Goal: Information Seeking & Learning: Learn about a topic

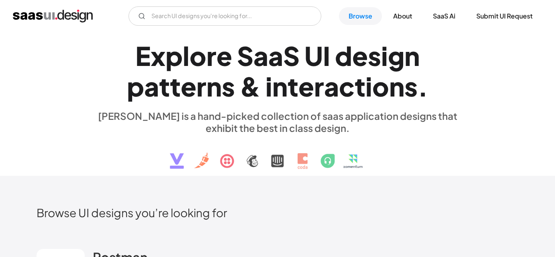
scroll to position [197, 0]
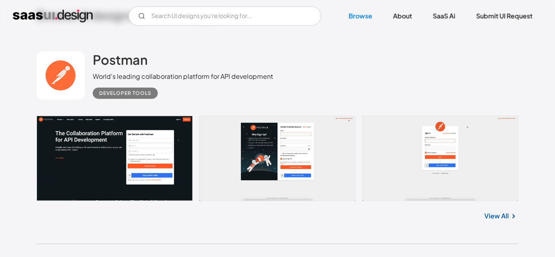
click at [393, 87] on div "Postman World's leading collaboration platform for API development Developer to…" at bounding box center [278, 75] width 482 height 80
click at [300, 85] on div "Postman World's leading collaboration platform for API development Developer to…" at bounding box center [278, 75] width 482 height 80
drag, startPoint x: 528, startPoint y: 213, endPoint x: 435, endPoint y: 212, distance: 93.6
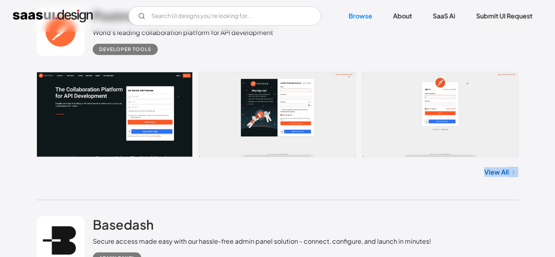
scroll to position [270, 0]
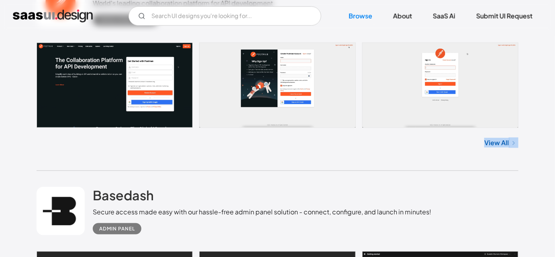
click at [216, 153] on div "View All" at bounding box center [278, 141] width 482 height 26
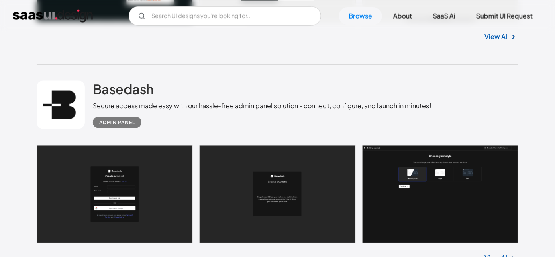
scroll to position [380, 0]
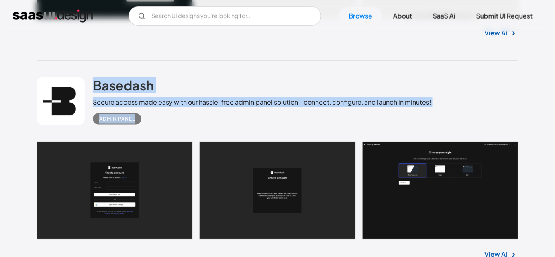
drag, startPoint x: 90, startPoint y: 75, endPoint x: 148, endPoint y: 130, distance: 79.5
click at [148, 130] on div "Basedash Secure access made easy with our hassle-free admin panel solution - co…" at bounding box center [278, 101] width 482 height 80
click at [160, 127] on div "Basedash Secure access made easy with our hassle-free admin panel solution - co…" at bounding box center [278, 101] width 482 height 80
drag, startPoint x: 147, startPoint y: 124, endPoint x: 95, endPoint y: 84, distance: 66.1
click at [95, 84] on div "Basedash Secure access made easy with our hassle-free admin panel solution - co…" at bounding box center [278, 101] width 482 height 80
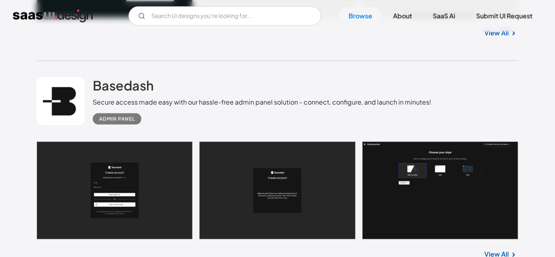
click at [101, 63] on div "Basedash Secure access made easy with our hassle-free admin panel solution - co…" at bounding box center [278, 101] width 482 height 80
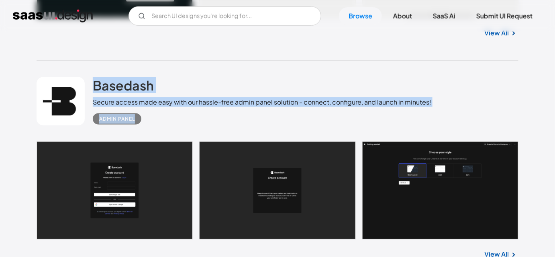
drag, startPoint x: 90, startPoint y: 67, endPoint x: 155, endPoint y: 120, distance: 83.9
click at [155, 120] on div "Basedash Secure access made easy with our hassle-free admin panel solution - co…" at bounding box center [278, 101] width 482 height 80
click at [171, 120] on div "Admin Panel" at bounding box center [262, 116] width 338 height 18
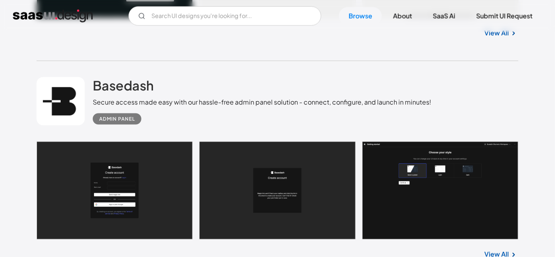
click at [156, 73] on div "Basedash Secure access made easy with our hassle-free admin panel solution - co…" at bounding box center [278, 101] width 482 height 80
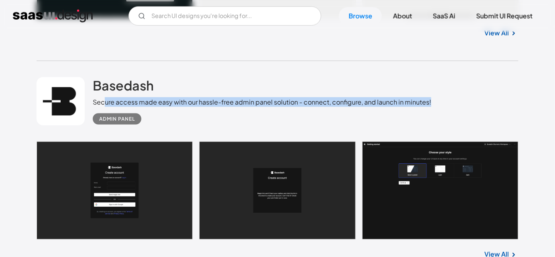
drag, startPoint x: 377, startPoint y: 108, endPoint x: 103, endPoint y: 98, distance: 274.0
click at [103, 98] on div "Basedash Secure access made easy with our hassle-free admin panel solution - co…" at bounding box center [278, 101] width 482 height 80
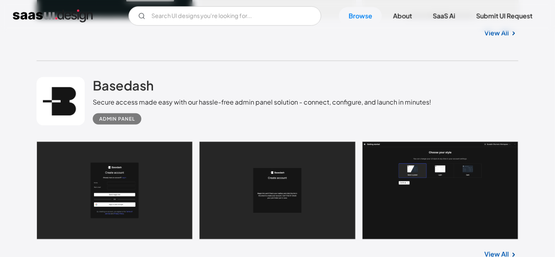
click at [251, 38] on div "View All" at bounding box center [278, 31] width 482 height 26
drag, startPoint x: 252, startPoint y: 54, endPoint x: 254, endPoint y: 68, distance: 14.3
click at [254, 68] on div "Basedash Secure access made easy with our hassle-free admin panel solution - co…" at bounding box center [278, 101] width 482 height 80
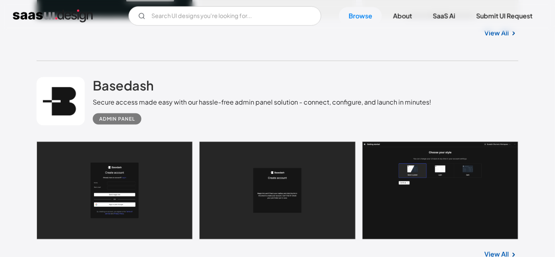
click at [254, 68] on div "Basedash Secure access made easy with our hassle-free admin panel solution - co…" at bounding box center [278, 101] width 482 height 80
click at [254, 82] on div "Basedash Secure access made easy with our hassle-free admin panel solution - co…" at bounding box center [262, 100] width 338 height 47
drag, startPoint x: 195, startPoint y: 102, endPoint x: 220, endPoint y: 98, distance: 24.8
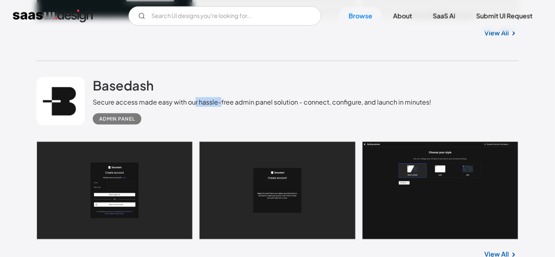
click at [220, 98] on div "Secure access made easy with our hassle-free admin panel solution - connect, co…" at bounding box center [262, 102] width 338 height 10
drag, startPoint x: 189, startPoint y: 102, endPoint x: 196, endPoint y: 100, distance: 7.0
click at [196, 100] on div "Secure access made easy with our hassle-free admin panel solution - connect, co…" at bounding box center [262, 102] width 338 height 10
click at [186, 102] on div "Secure access made easy with our hassle-free admin panel solution - connect, co…" at bounding box center [262, 102] width 338 height 10
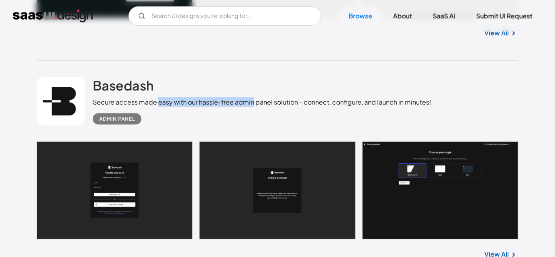
drag, startPoint x: 158, startPoint y: 101, endPoint x: 252, endPoint y: 105, distance: 94.4
click at [252, 105] on div "Secure access made easy with our hassle-free admin panel solution - connect, co…" at bounding box center [262, 102] width 338 height 10
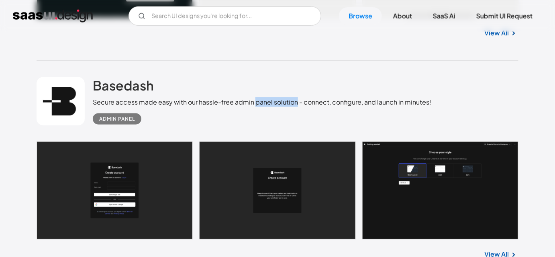
drag, startPoint x: 254, startPoint y: 104, endPoint x: 297, endPoint y: 104, distance: 42.6
click at [297, 104] on div "Secure access made easy with our hassle-free admin panel solution - connect, co…" at bounding box center [262, 102] width 338 height 10
drag, startPoint x: 302, startPoint y: 100, endPoint x: 360, endPoint y: 99, distance: 57.8
click at [360, 99] on div "Secure access made easy with our hassle-free admin panel solution - connect, co…" at bounding box center [262, 102] width 338 height 10
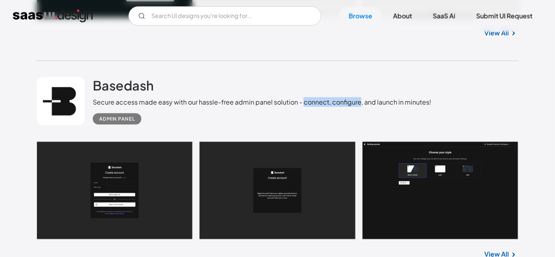
click at [360, 99] on div "Secure access made easy with our hassle-free admin panel solution - connect, co…" at bounding box center [262, 102] width 338 height 10
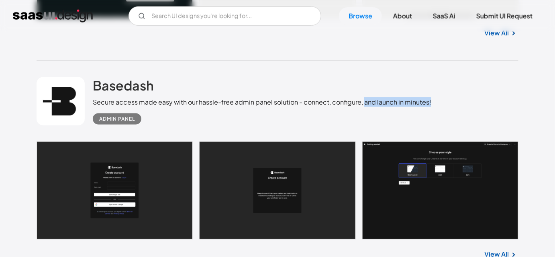
drag, startPoint x: 363, startPoint y: 98, endPoint x: 429, endPoint y: 103, distance: 66.0
click at [429, 103] on div "Basedash Secure access made easy with our hassle-free admin panel solution - co…" at bounding box center [278, 101] width 482 height 80
drag, startPoint x: 429, startPoint y: 103, endPoint x: 356, endPoint y: 105, distance: 73.1
click at [356, 105] on div "Basedash Secure access made easy with our hassle-free admin panel solution - co…" at bounding box center [278, 101] width 482 height 80
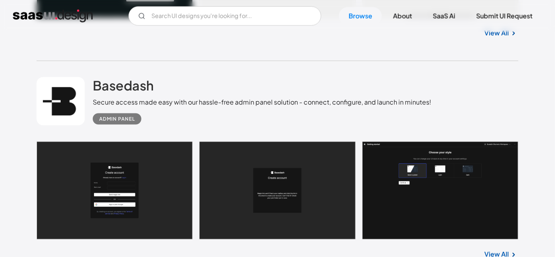
click at [349, 99] on div "Secure access made easy with our hassle-free admin panel solution - connect, co…" at bounding box center [262, 102] width 338 height 10
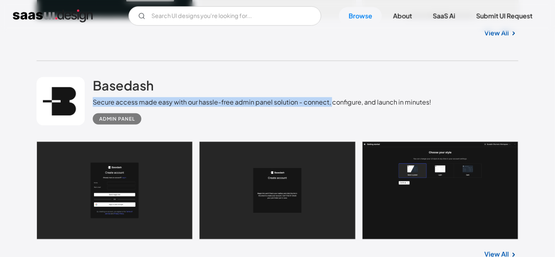
drag, startPoint x: 331, startPoint y: 99, endPoint x: 440, endPoint y: 94, distance: 108.5
click at [440, 94] on div "Basedash Secure access made easy with our hassle-free admin panel solution - co…" at bounding box center [278, 101] width 482 height 80
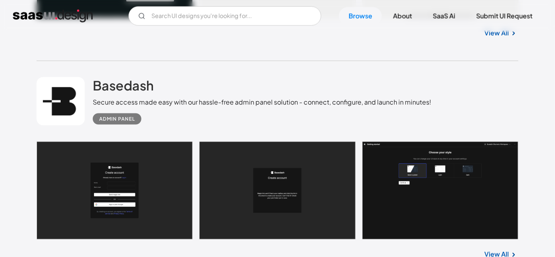
click at [430, 98] on div "Basedash Secure access made easy with our hassle-free admin panel solution - co…" at bounding box center [278, 101] width 482 height 80
drag, startPoint x: 364, startPoint y: 100, endPoint x: 434, endPoint y: 101, distance: 70.3
click at [434, 101] on div "Basedash Secure access made easy with our hassle-free admin panel solution - co…" at bounding box center [278, 101] width 482 height 80
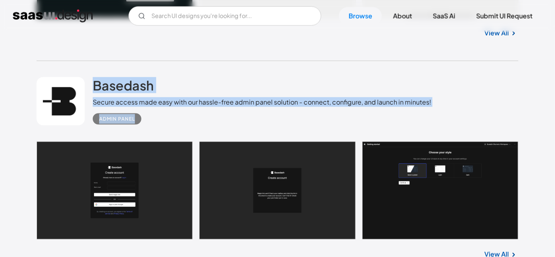
drag, startPoint x: 90, startPoint y: 84, endPoint x: 148, endPoint y: 128, distance: 73.6
click at [148, 128] on div "Basedash Secure access made easy with our hassle-free admin panel solution - co…" at bounding box center [278, 101] width 482 height 80
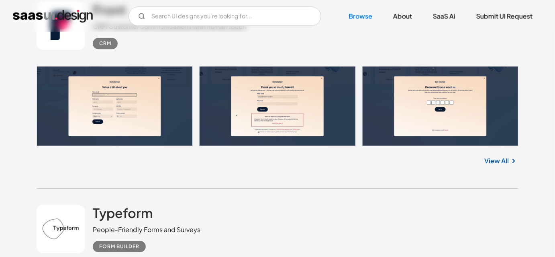
scroll to position [682, 0]
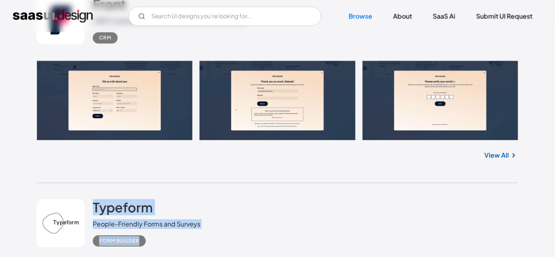
drag, startPoint x: 93, startPoint y: 190, endPoint x: 163, endPoint y: 244, distance: 87.9
click at [163, 244] on div "Typeform People-Friendly Forms and Surveys Form Builder" at bounding box center [278, 223] width 482 height 80
click at [163, 244] on div "Form Builder" at bounding box center [147, 237] width 108 height 18
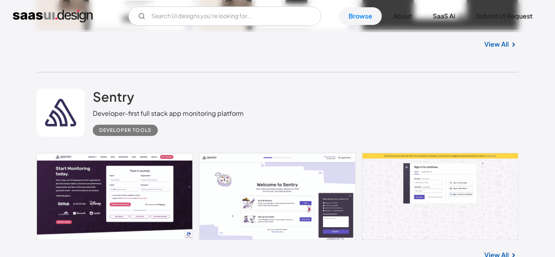
scroll to position [1001, 0]
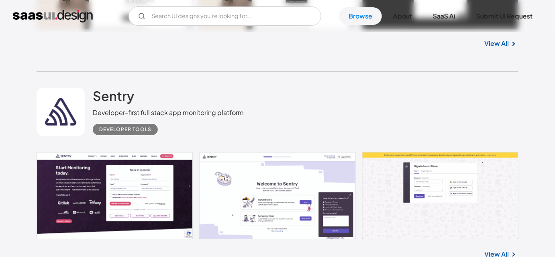
click at [216, 112] on div "Developer-first full stack app monitoring platform" at bounding box center [168, 113] width 151 height 10
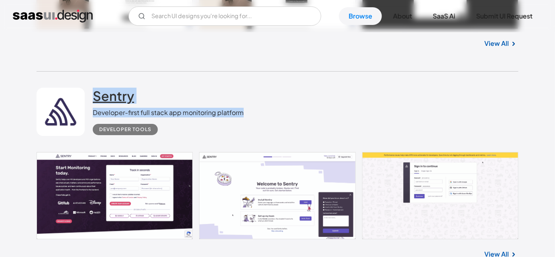
drag, startPoint x: 247, startPoint y: 116, endPoint x: 93, endPoint y: 96, distance: 155.0
click at [93, 96] on div "Sentry Developer-first full stack app monitoring platform Developer tools" at bounding box center [278, 111] width 482 height 80
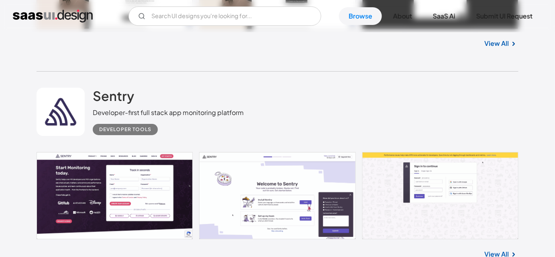
click at [99, 77] on div "Sentry Developer-first full stack app monitoring platform Developer tools" at bounding box center [278, 111] width 482 height 80
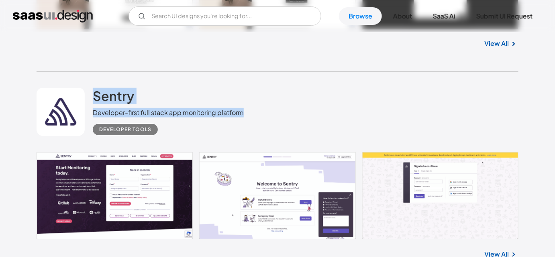
drag, startPoint x: 93, startPoint y: 81, endPoint x: 244, endPoint y: 110, distance: 154.2
click at [244, 110] on div "Sentry Developer-first full stack app monitoring platform Developer tools" at bounding box center [278, 111] width 482 height 80
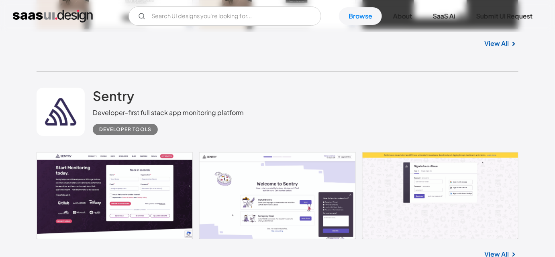
click at [244, 110] on div "Sentry Developer-first full stack app monitoring platform Developer tools" at bounding box center [278, 111] width 482 height 80
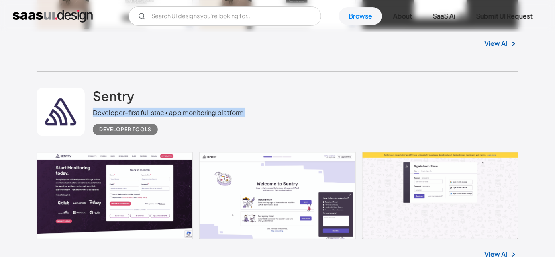
click at [244, 110] on div "Sentry Developer-first full stack app monitoring platform Developer tools" at bounding box center [278, 111] width 482 height 80
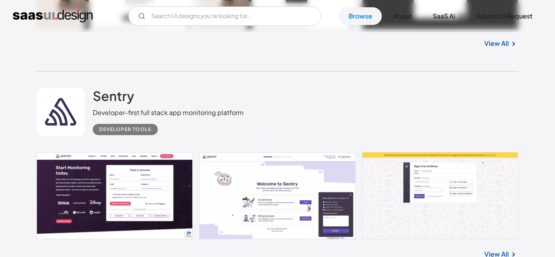
click at [292, 132] on div "Sentry Developer-first full stack app monitoring platform Developer tools" at bounding box center [278, 111] width 482 height 80
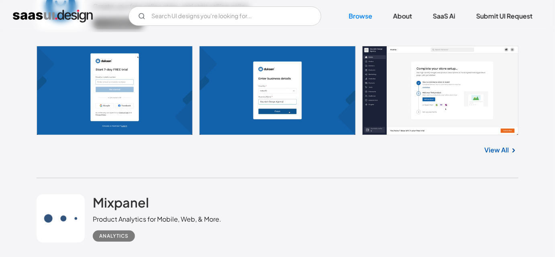
scroll to position [1941, 0]
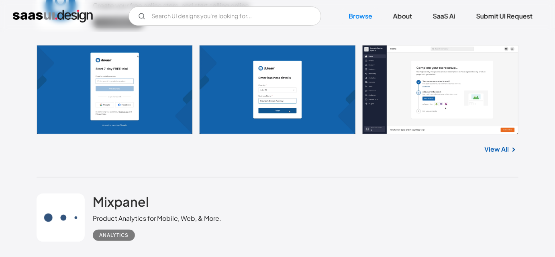
click at [308, 157] on div "View All" at bounding box center [278, 147] width 482 height 26
drag, startPoint x: 479, startPoint y: 149, endPoint x: 516, endPoint y: 149, distance: 36.9
click at [516, 149] on div "View All" at bounding box center [278, 147] width 482 height 26
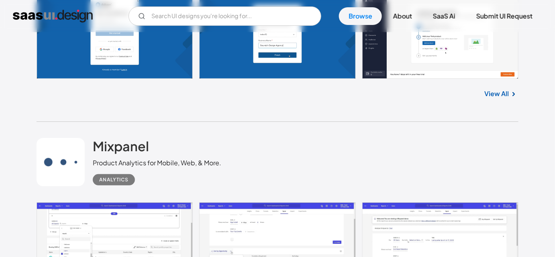
scroll to position [1997, 0]
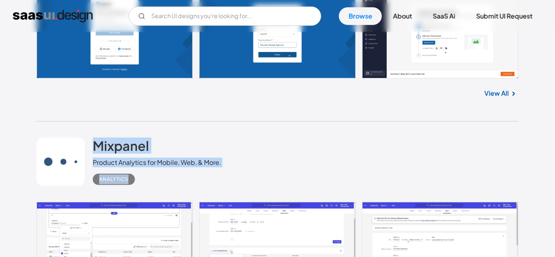
drag, startPoint x: 92, startPoint y: 129, endPoint x: 194, endPoint y: 179, distance: 114.2
click at [194, 179] on div "Mixpanel Product Analytics for Mobile, Web, & More. Analytics" at bounding box center [278, 161] width 482 height 80
click at [194, 179] on div "Analytics" at bounding box center [157, 176] width 128 height 18
drag, startPoint x: 157, startPoint y: 185, endPoint x: 86, endPoint y: 140, distance: 84.4
click at [86, 140] on div "Mixpanel Product Analytics for Mobile, Web, & More. Analytics" at bounding box center [278, 161] width 482 height 80
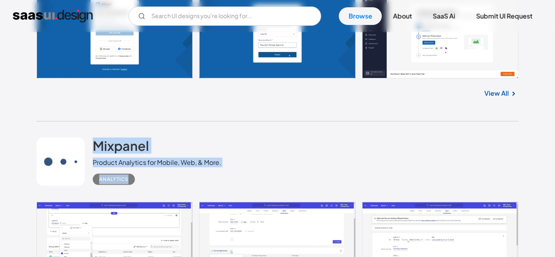
click at [90, 126] on div "Mixpanel Product Analytics for Mobile, Web, & More. Analytics" at bounding box center [278, 161] width 482 height 80
drag, startPoint x: 90, startPoint y: 126, endPoint x: 144, endPoint y: 176, distance: 73.6
click at [144, 176] on div "Mixpanel Product Analytics for Mobile, Web, & More. Analytics" at bounding box center [278, 161] width 482 height 80
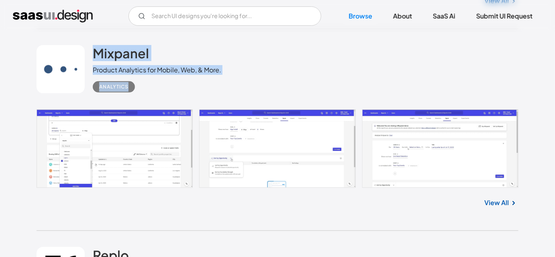
scroll to position [2098, 0]
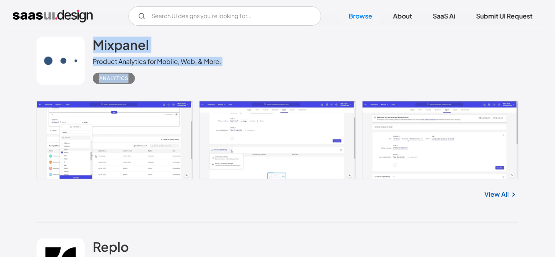
click at [144, 176] on link at bounding box center [278, 140] width 482 height 78
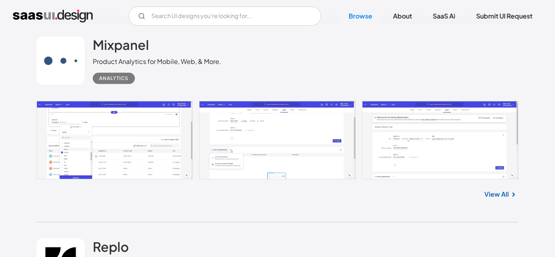
drag, startPoint x: 144, startPoint y: 193, endPoint x: 144, endPoint y: 198, distance: 5.6
click at [144, 198] on div "View All" at bounding box center [278, 192] width 482 height 26
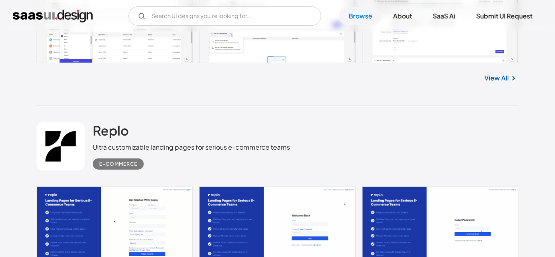
scroll to position [2214, 0]
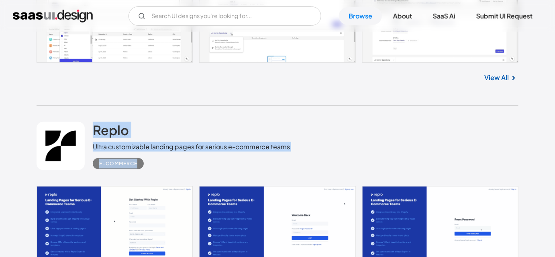
drag, startPoint x: 89, startPoint y: 118, endPoint x: 146, endPoint y: 158, distance: 69.3
click at [146, 158] on div "Replo Ultra customizable landing pages for serious e-commerce teams E-commerce" at bounding box center [278, 146] width 482 height 80
click at [146, 158] on div "E-commerce" at bounding box center [191, 160] width 197 height 18
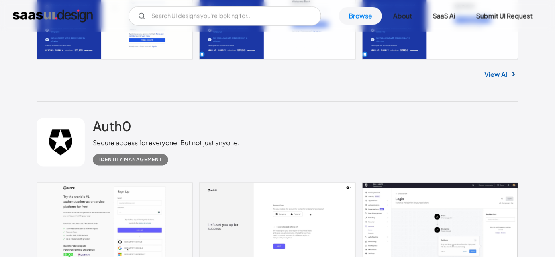
scroll to position [2427, 0]
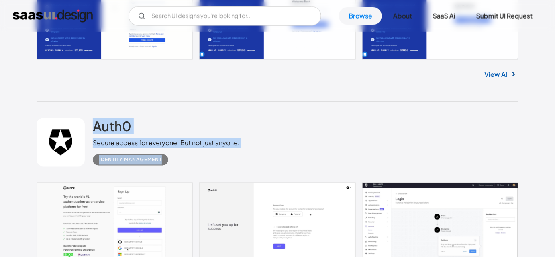
drag, startPoint x: 90, startPoint y: 119, endPoint x: 169, endPoint y: 165, distance: 91.6
click at [169, 165] on div "Auth0 Secure access for everyone. But not just anyone. Identity Management" at bounding box center [278, 142] width 482 height 80
click at [175, 169] on div "Auth0 Secure access for everyone. But not just anyone. Identity Management" at bounding box center [278, 142] width 482 height 80
drag, startPoint x: 175, startPoint y: 169, endPoint x: 92, endPoint y: 126, distance: 93.7
click at [92, 126] on div "Auth0 Secure access for everyone. But not just anyone. Identity Management" at bounding box center [278, 142] width 482 height 80
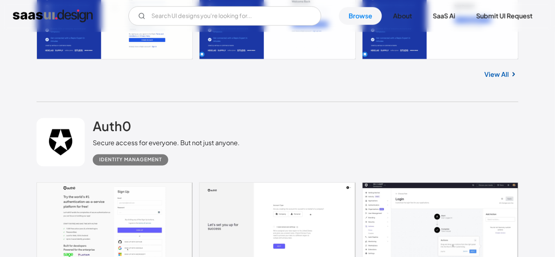
click at [89, 112] on div "Auth0 Secure access for everyone. But not just anyone. Identity Management" at bounding box center [278, 142] width 482 height 80
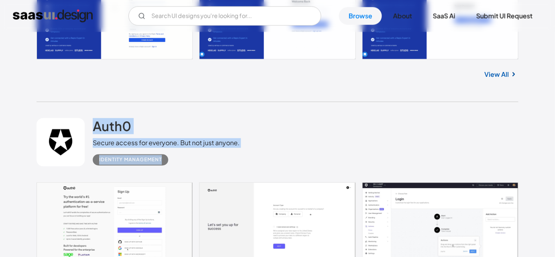
drag, startPoint x: 89, startPoint y: 112, endPoint x: 178, endPoint y: 160, distance: 100.9
click at [178, 160] on div "Auth0 Secure access for everyone. But not just anyone. Identity Management" at bounding box center [278, 142] width 482 height 80
click at [178, 160] on div "Identity Management" at bounding box center [166, 157] width 147 height 18
drag, startPoint x: 178, startPoint y: 160, endPoint x: 93, endPoint y: 120, distance: 93.7
click at [93, 120] on div "Auth0 Secure access for everyone. But not just anyone. Identity Management" at bounding box center [166, 141] width 147 height 47
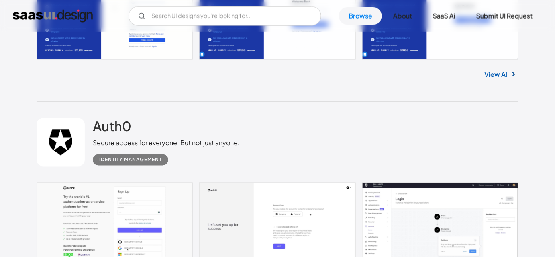
click at [92, 110] on div "Auth0 Secure access for everyone. But not just anyone. Identity Management" at bounding box center [278, 142] width 482 height 80
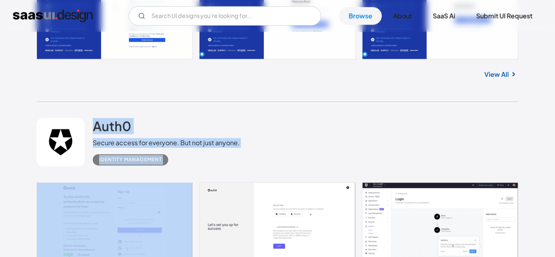
drag, startPoint x: 92, startPoint y: 110, endPoint x: 171, endPoint y: 174, distance: 101.6
click at [171, 174] on div "Auth0 Secure access for everyone. But not just anyone. Identity Management" at bounding box center [278, 142] width 482 height 80
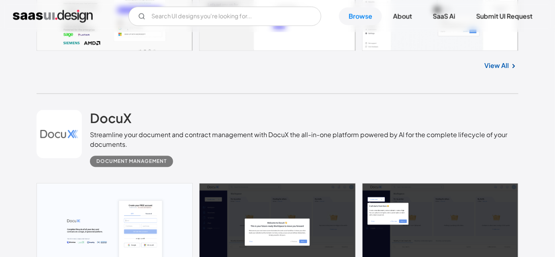
scroll to position [2647, 0]
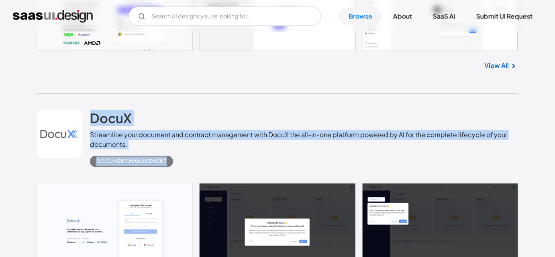
drag, startPoint x: 87, startPoint y: 102, endPoint x: 177, endPoint y: 173, distance: 113.8
click at [177, 173] on div "DocuX Streamline your document and contract management with DocuX the all-in-on…" at bounding box center [278, 138] width 482 height 89
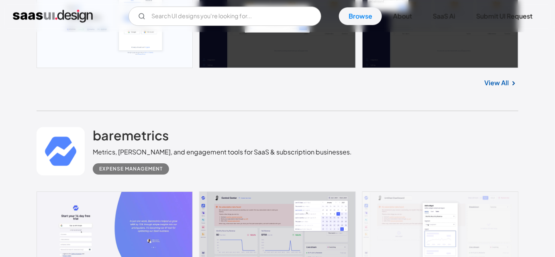
scroll to position [2859, 0]
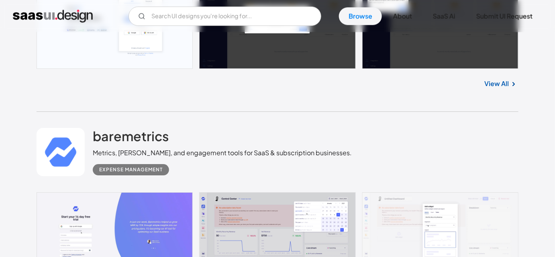
click at [177, 173] on div "Expense Management" at bounding box center [222, 166] width 259 height 18
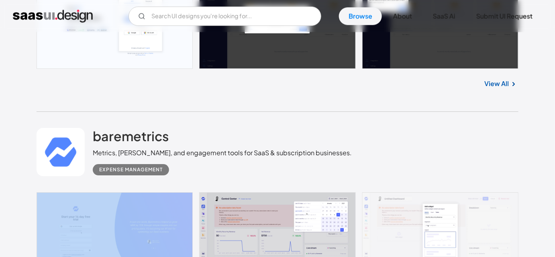
click at [177, 173] on div "Expense Management" at bounding box center [222, 166] width 259 height 18
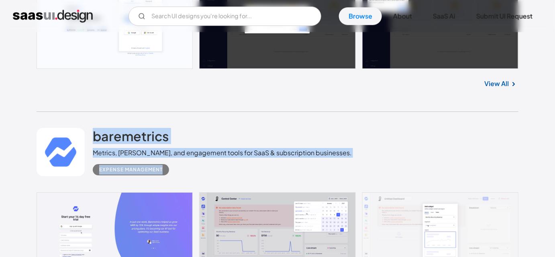
drag, startPoint x: 90, startPoint y: 126, endPoint x: 170, endPoint y: 167, distance: 89.8
click at [170, 167] on div "baremetrics Metrics, [PERSON_NAME], and engagement tools for SaaS & subscriptio…" at bounding box center [278, 152] width 482 height 80
click at [178, 171] on div "Expense Management" at bounding box center [222, 166] width 259 height 18
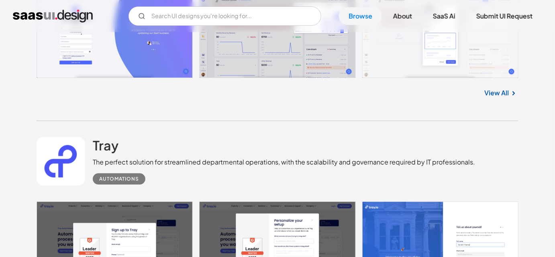
scroll to position [3058, 0]
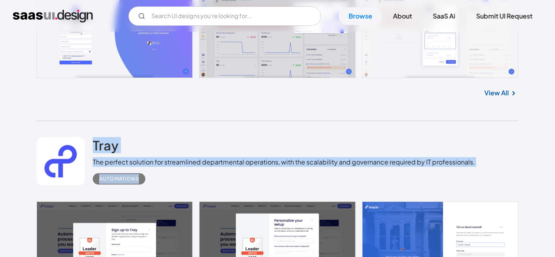
drag, startPoint x: 89, startPoint y: 130, endPoint x: 140, endPoint y: 183, distance: 73.6
click at [140, 183] on div "Tray The perfect solution for streamlined departmental operations, with the sca…" at bounding box center [278, 161] width 482 height 80
click at [150, 183] on div "Automations" at bounding box center [284, 176] width 382 height 18
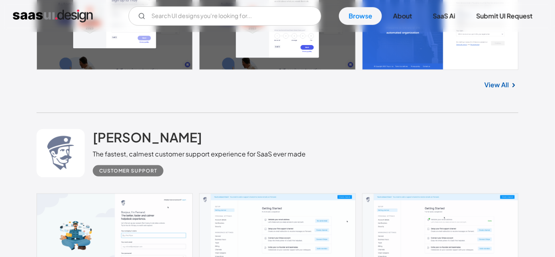
scroll to position [3287, 0]
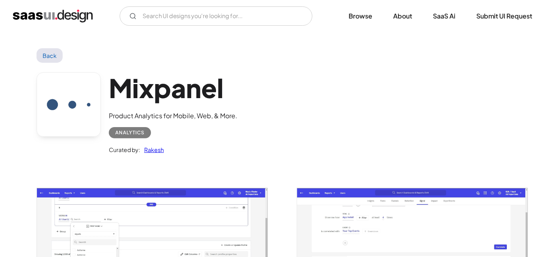
click at [295, 124] on div "Mixpanel Product Analytics for Mobile, Web, & More. Analytics Curated by: [PERS…" at bounding box center [278, 115] width 482 height 105
click at [357, 135] on div "Mixpanel Product Analytics for Mobile, Web, & More. Analytics Curated by: [PERS…" at bounding box center [278, 115] width 482 height 105
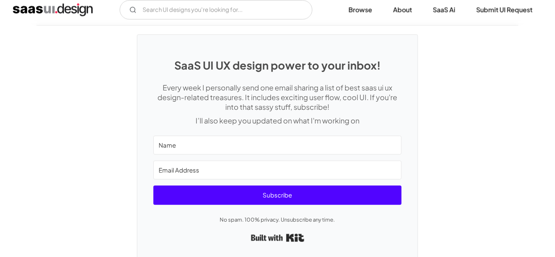
scroll to position [1631, 0]
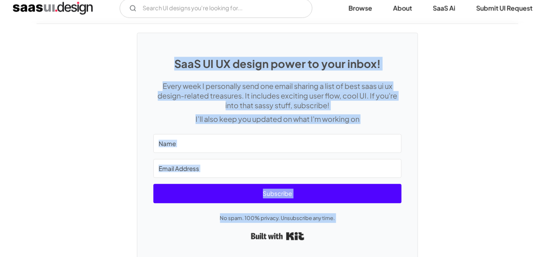
drag, startPoint x: 177, startPoint y: 47, endPoint x: 350, endPoint y: 245, distance: 262.9
click at [350, 245] on div "SaaS UI UX design power to your inbox! Every week I personally send one email s…" at bounding box center [277, 146] width 280 height 226
drag, startPoint x: 336, startPoint y: 230, endPoint x: 147, endPoint y: 52, distance: 260.1
click at [147, 52] on div "SaaS UI UX design power to your inbox! Every week I personally send one email s…" at bounding box center [277, 146] width 280 height 226
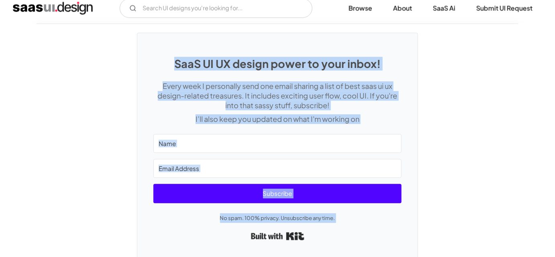
click at [147, 52] on div "SaaS UI UX design power to your inbox! Every week I personally send one email s…" at bounding box center [277, 146] width 280 height 226
drag, startPoint x: 147, startPoint y: 52, endPoint x: 348, endPoint y: 214, distance: 258.6
click at [348, 214] on div "SaaS UI UX design power to your inbox! Every week I personally send one email s…" at bounding box center [277, 146] width 280 height 226
click at [348, 214] on p "No spam. 100% privacy. Unsubscribe any time." at bounding box center [277, 218] width 248 height 10
drag, startPoint x: 348, startPoint y: 214, endPoint x: 171, endPoint y: 57, distance: 236.6
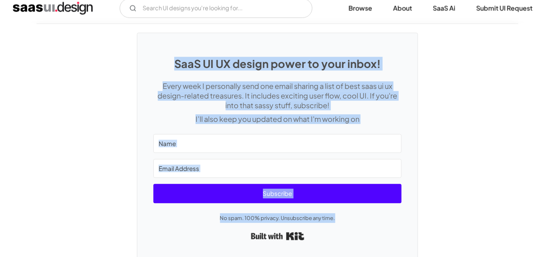
click at [171, 57] on div "SaaS UI UX design power to your inbox! Every week I personally send one email s…" at bounding box center [277, 146] width 280 height 226
click at [171, 57] on h1 "SaaS UI UX design power to your inbox!" at bounding box center [277, 63] width 248 height 13
drag, startPoint x: 171, startPoint y: 57, endPoint x: 346, endPoint y: 209, distance: 231.7
click at [346, 209] on div "SaaS UI UX design power to your inbox! Every week I personally send one email s…" at bounding box center [277, 146] width 280 height 226
click at [346, 213] on p "No spam. 100% privacy. Unsubscribe any time." at bounding box center [277, 218] width 248 height 10
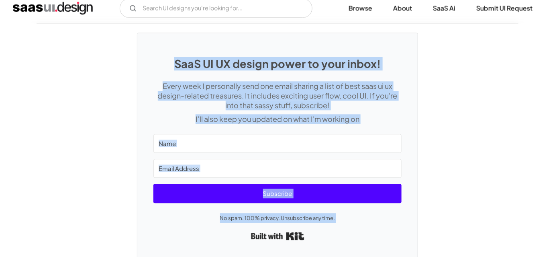
drag, startPoint x: 347, startPoint y: 222, endPoint x: 139, endPoint y: 46, distance: 272.3
click at [139, 46] on div "SaaS UI UX design power to your inbox! Every week I personally send one email s…" at bounding box center [277, 146] width 280 height 226
drag, startPoint x: 139, startPoint y: 46, endPoint x: 348, endPoint y: 228, distance: 277.4
click at [348, 228] on div "SaaS UI UX design power to your inbox! Every week I personally send one email s…" at bounding box center [277, 146] width 280 height 226
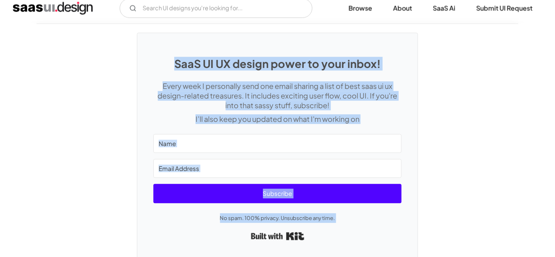
click at [348, 228] on div "Built with Kit" at bounding box center [277, 235] width 248 height 14
drag, startPoint x: 348, startPoint y: 228, endPoint x: 141, endPoint y: 36, distance: 283.0
click at [141, 36] on div "SaaS UI UX design power to your inbox! Every week I personally send one email s…" at bounding box center [277, 146] width 280 height 226
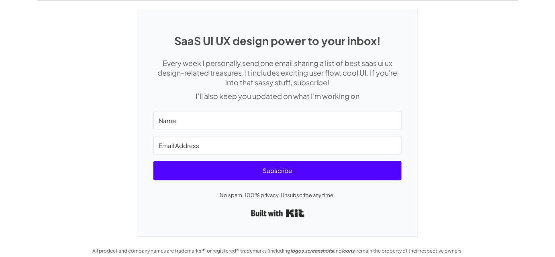
scroll to position [1653, 0]
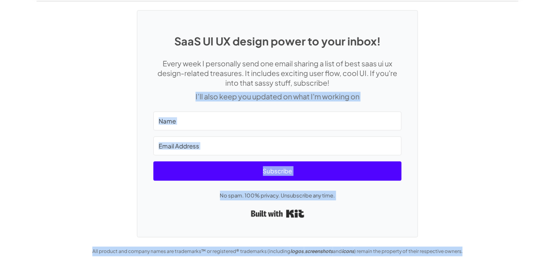
drag, startPoint x: 467, startPoint y: 245, endPoint x: 135, endPoint y: 91, distance: 365.5
click at [135, 91] on div "SaaS UI UX design power to your inbox! Every week I personally send one email s…" at bounding box center [277, 132] width 555 height 263
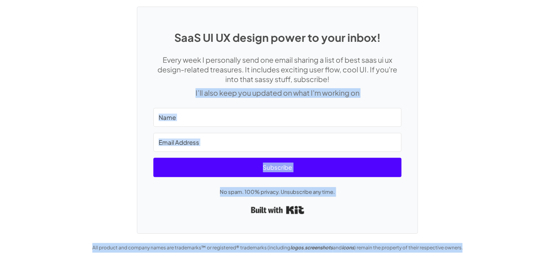
scroll to position [1658, 0]
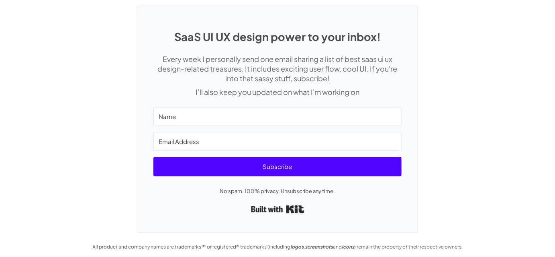
click at [140, 67] on div "SaaS UI UX design power to your inbox! Every week I personally send one email s…" at bounding box center [277, 119] width 280 height 226
click at [119, 65] on div "SaaS UI UX design power to your inbox! Every week I personally send one email s…" at bounding box center [277, 114] width 555 height 235
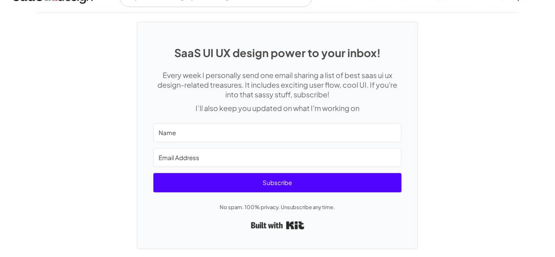
scroll to position [1642, 0]
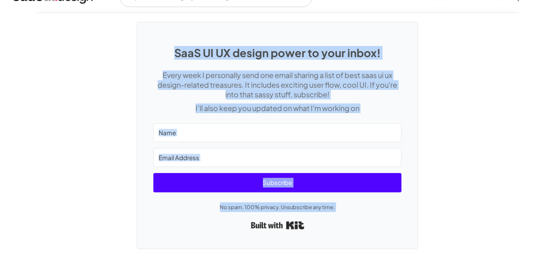
drag, startPoint x: 130, startPoint y: 42, endPoint x: 334, endPoint y: 230, distance: 277.9
click at [334, 230] on div "SaaS UI UX design power to your inbox! Every week I personally send one email s…" at bounding box center [277, 130] width 555 height 235
click at [334, 230] on div "SaaS UI UX design power to your inbox! Every week I personally send one email s…" at bounding box center [277, 135] width 280 height 226
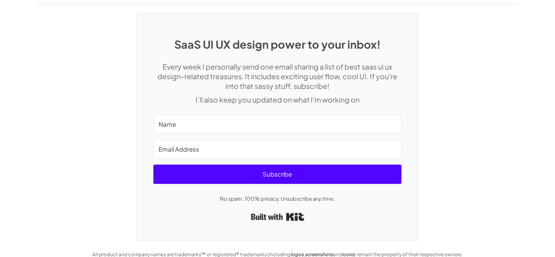
scroll to position [1658, 0]
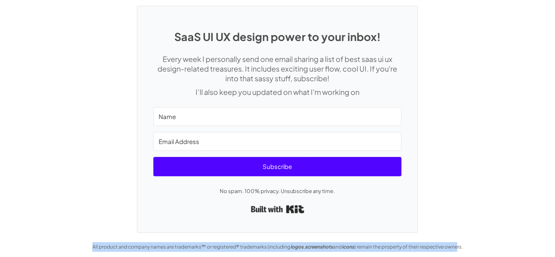
drag, startPoint x: 86, startPoint y: 244, endPoint x: 458, endPoint y: 271, distance: 373.9
drag, startPoint x: 466, startPoint y: 244, endPoint x: 65, endPoint y: 242, distance: 401.5
click at [65, 242] on div "SaaS UI UX design power to your inbox! Every week I personally send one email s…" at bounding box center [277, 128] width 555 height 263
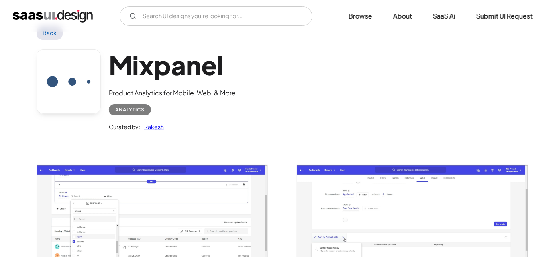
scroll to position [0, 0]
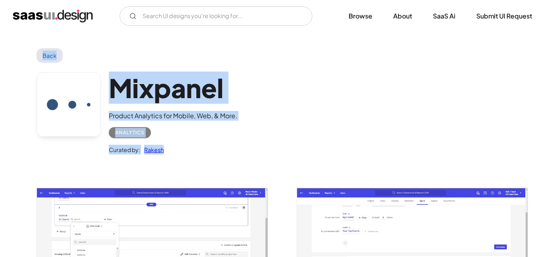
drag, startPoint x: 27, startPoint y: 39, endPoint x: 198, endPoint y: 179, distance: 220.8
click at [198, 179] on div at bounding box center [147, 240] width 241 height 147
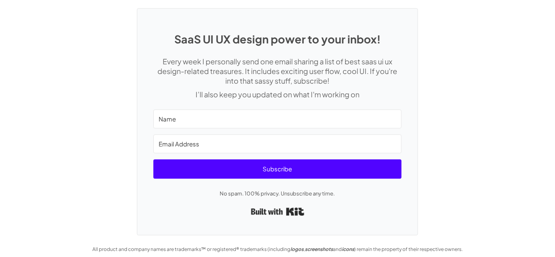
scroll to position [1658, 0]
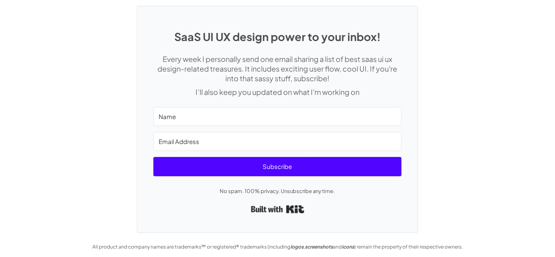
click at [449, 117] on div "SaaS UI UX design power to your inbox! Every week I personally send one email s…" at bounding box center [277, 114] width 555 height 235
click at [468, 107] on div "SaaS UI UX design power to your inbox! Every week I personally send one email s…" at bounding box center [277, 114] width 555 height 235
click at [496, 121] on div "SaaS UI UX design power to your inbox! Every week I personally send one email s…" at bounding box center [277, 114] width 555 height 235
click at [508, 82] on div "SaaS UI UX design power to your inbox! Every week I personally send one email s…" at bounding box center [277, 114] width 555 height 235
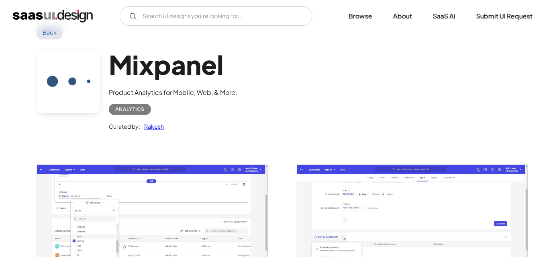
scroll to position [0, 0]
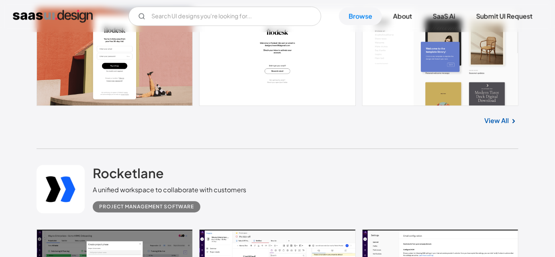
scroll to position [3686, 0]
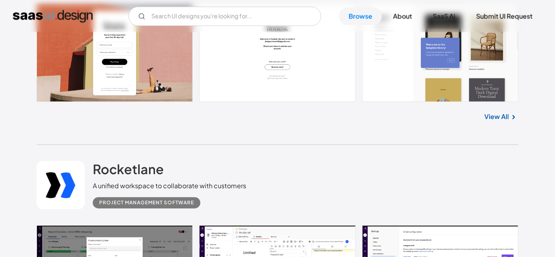
drag, startPoint x: 454, startPoint y: 86, endPoint x: 92, endPoint y: 89, distance: 362.5
drag, startPoint x: 94, startPoint y: 55, endPoint x: 161, endPoint y: 83, distance: 73.4
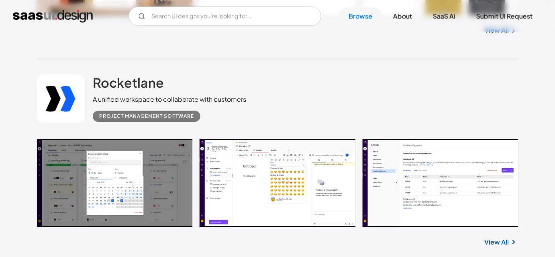
scroll to position [3832, 0]
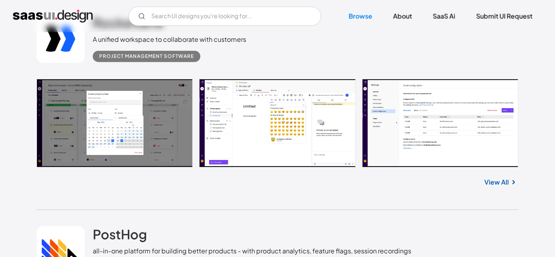
drag, startPoint x: 90, startPoint y: 130, endPoint x: 192, endPoint y: 185, distance: 115.3
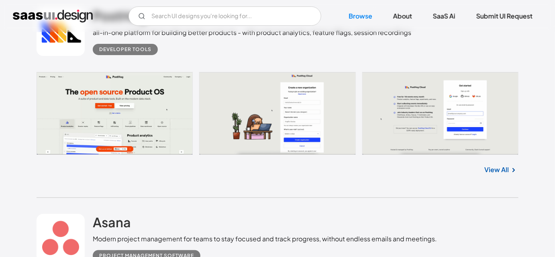
scroll to position [4051, 0]
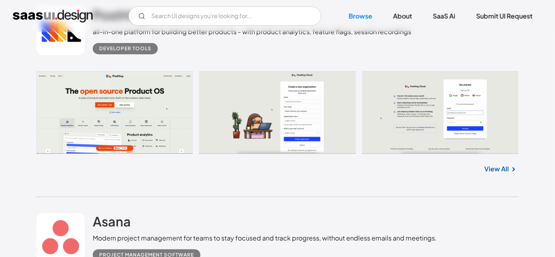
drag, startPoint x: 88, startPoint y: 123, endPoint x: 144, endPoint y: 177, distance: 77.2
drag, startPoint x: 137, startPoint y: 173, endPoint x: 92, endPoint y: 133, distance: 59.7
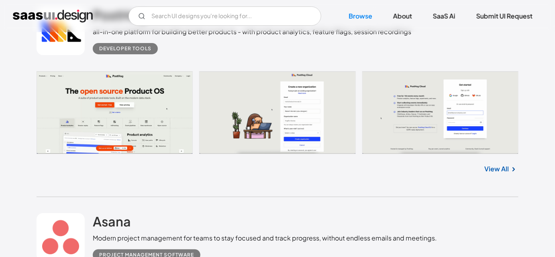
drag, startPoint x: 91, startPoint y: 120, endPoint x: 134, endPoint y: 171, distance: 66.9
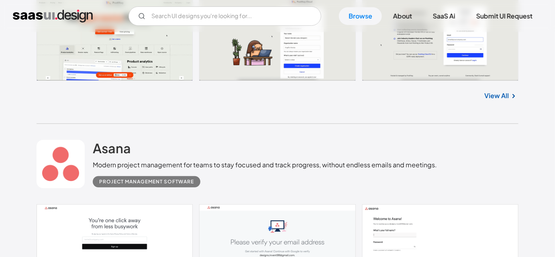
scroll to position [4197, 0]
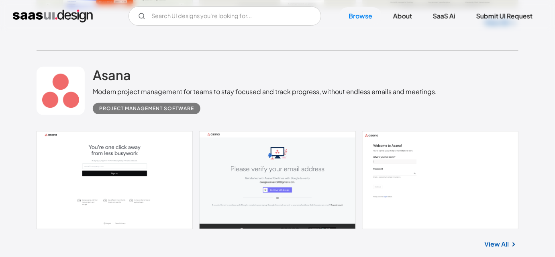
drag, startPoint x: 88, startPoint y: 181, endPoint x: 168, endPoint y: 229, distance: 93.6
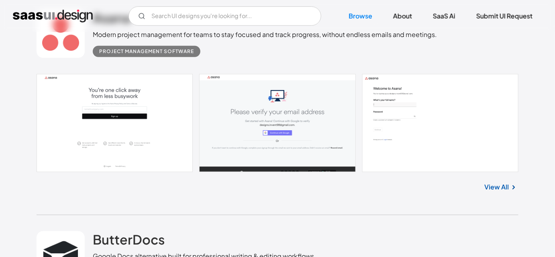
scroll to position [4270, 0]
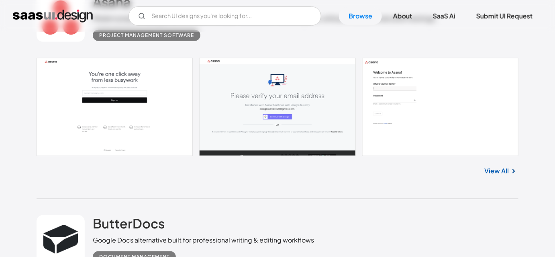
drag, startPoint x: 196, startPoint y: 164, endPoint x: 96, endPoint y: 115, distance: 111.1
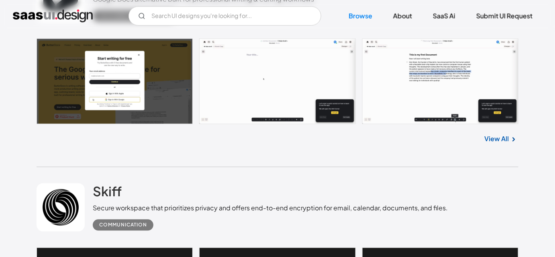
scroll to position [4526, 0]
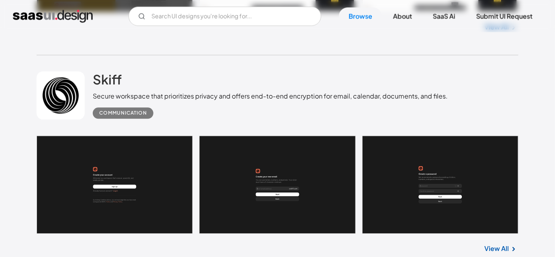
scroll to position [4672, 0]
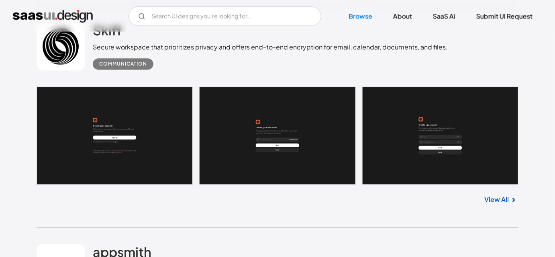
drag, startPoint x: 88, startPoint y: 128, endPoint x: 157, endPoint y: 197, distance: 97.4
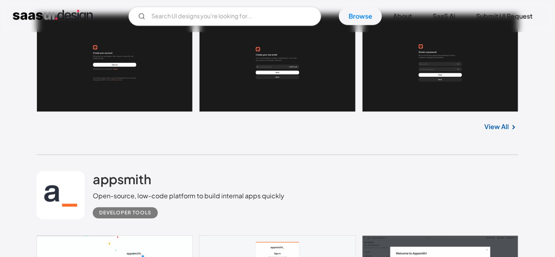
scroll to position [4854, 0]
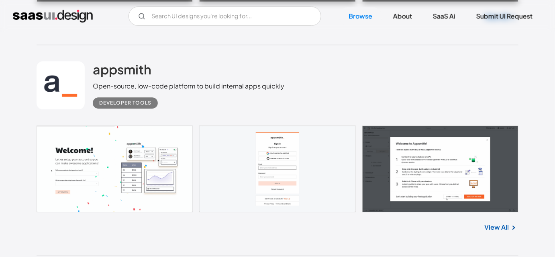
drag, startPoint x: 140, startPoint y: 212, endPoint x: 95, endPoint y: 163, distance: 67.1
drag, startPoint x: 94, startPoint y: 159, endPoint x: 137, endPoint y: 214, distance: 70.0
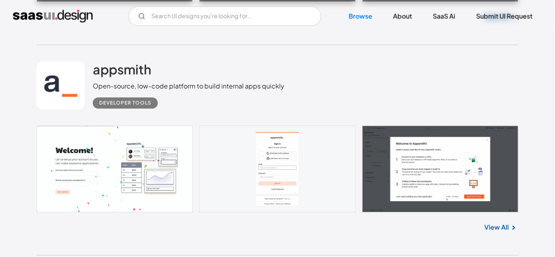
drag, startPoint x: 149, startPoint y: 218, endPoint x: 92, endPoint y: 170, distance: 74.7
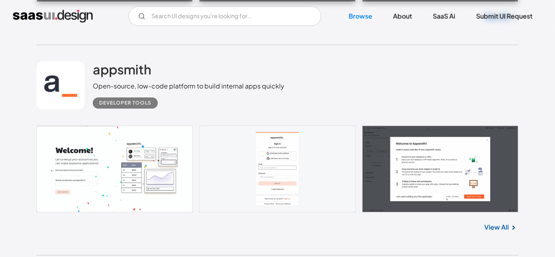
drag, startPoint x: 94, startPoint y: 159, endPoint x: 135, endPoint y: 212, distance: 66.9
drag, startPoint x: 151, startPoint y: 216, endPoint x: 98, endPoint y: 161, distance: 76.7
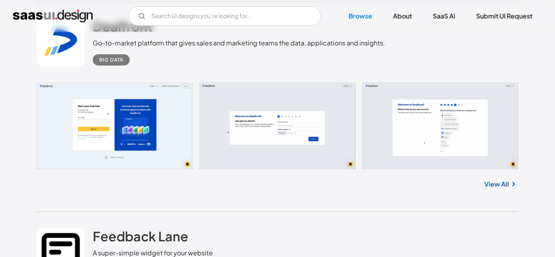
scroll to position [5110, 0]
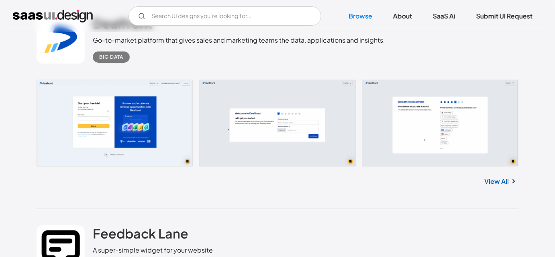
drag, startPoint x: 89, startPoint y: 131, endPoint x: 142, endPoint y: 172, distance: 67.0
drag, startPoint x: 154, startPoint y: 179, endPoint x: 92, endPoint y: 136, distance: 75.4
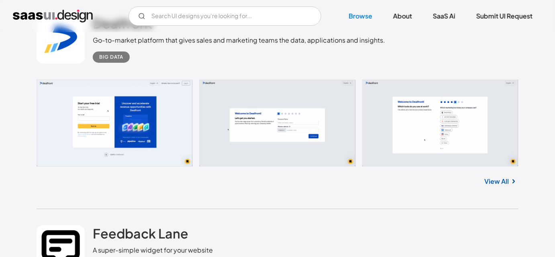
drag, startPoint x: 91, startPoint y: 128, endPoint x: 141, endPoint y: 178, distance: 71.3
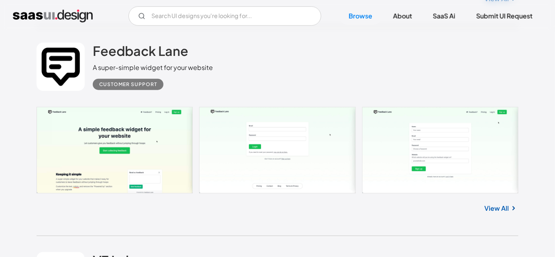
scroll to position [5365, 0]
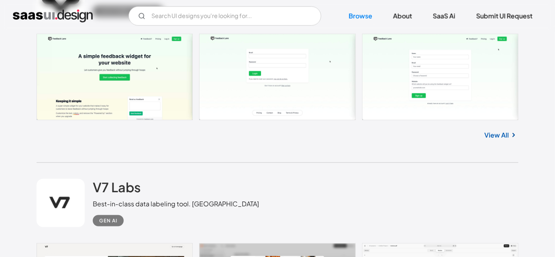
drag, startPoint x: 166, startPoint y: 150, endPoint x: 69, endPoint y: 88, distance: 115.3
drag, startPoint x: 90, startPoint y: 90, endPoint x: 153, endPoint y: 142, distance: 81.3
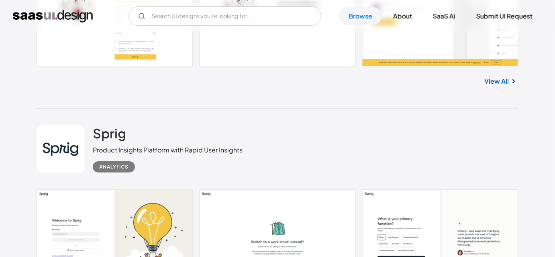
scroll to position [6059, 0]
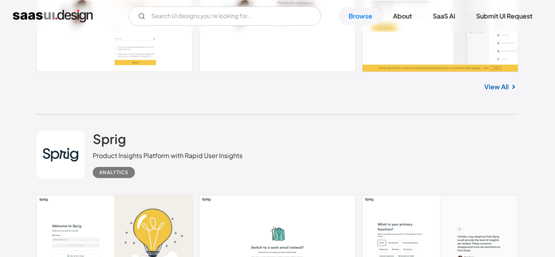
drag, startPoint x: 91, startPoint y: 65, endPoint x: 173, endPoint y: 120, distance: 98.7
drag, startPoint x: 161, startPoint y: 118, endPoint x: 92, endPoint y: 68, distance: 85.0
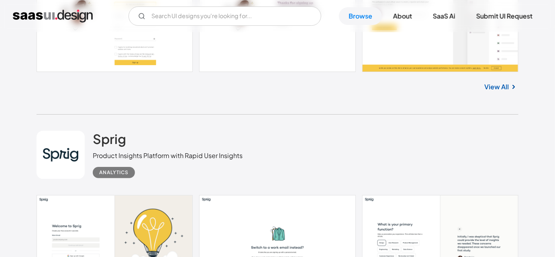
drag, startPoint x: 91, startPoint y: 61, endPoint x: 159, endPoint y: 119, distance: 89.8
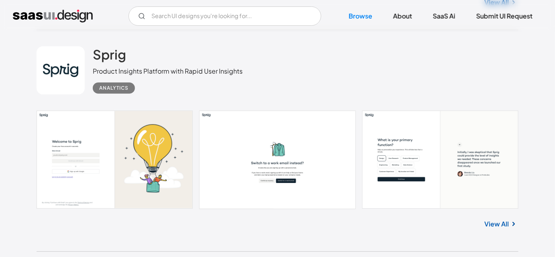
scroll to position [6205, 0]
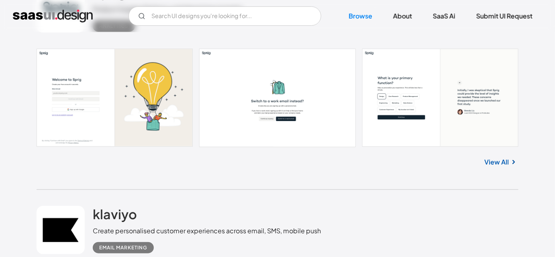
drag, startPoint x: 96, startPoint y: 138, endPoint x: 159, endPoint y: 191, distance: 82.7
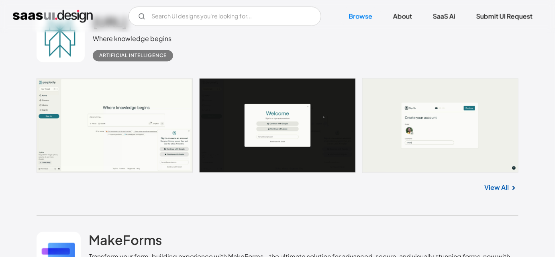
scroll to position [6643, 0]
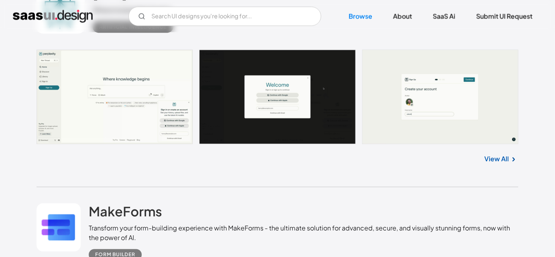
drag, startPoint x: 89, startPoint y: 110, endPoint x: 145, endPoint y: 165, distance: 77.8
drag, startPoint x: 158, startPoint y: 162, endPoint x: 92, endPoint y: 120, distance: 78.0
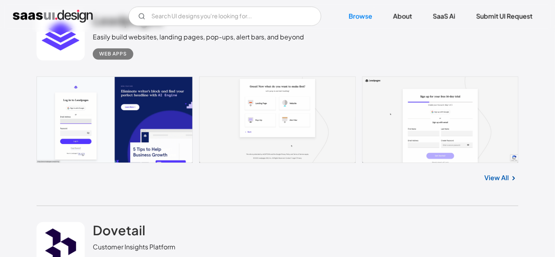
scroll to position [9837, 0]
drag, startPoint x: 212, startPoint y: 143, endPoint x: 91, endPoint y: 110, distance: 125.4
drag, startPoint x: 91, startPoint y: 110, endPoint x: 211, endPoint y: 167, distance: 132.2
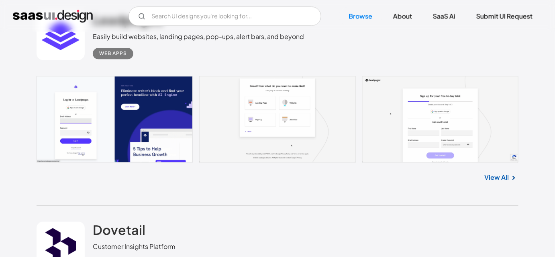
drag, startPoint x: 136, startPoint y: 170, endPoint x: 89, endPoint y: 124, distance: 65.6
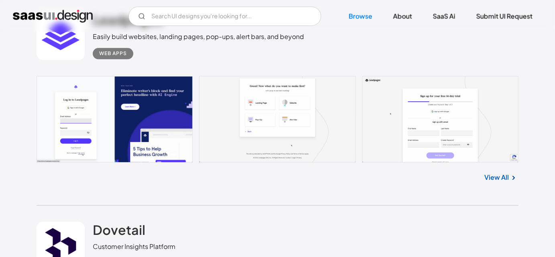
drag, startPoint x: 88, startPoint y: 113, endPoint x: 128, endPoint y: 167, distance: 67.1
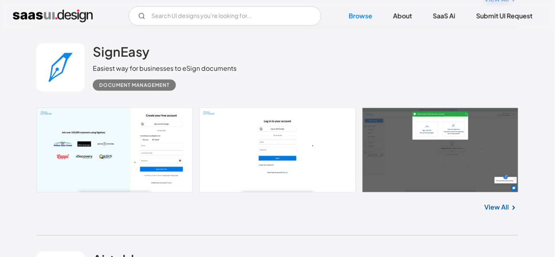
scroll to position [18728, 0]
drag, startPoint x: 362, startPoint y: 179, endPoint x: 102, endPoint y: 152, distance: 262.0
drag, startPoint x: 105, startPoint y: 145, endPoint x: 174, endPoint y: 198, distance: 86.7
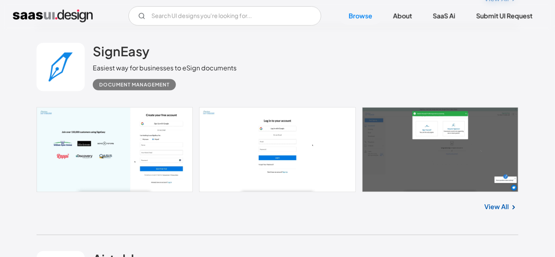
drag, startPoint x: 184, startPoint y: 200, endPoint x: 76, endPoint y: 153, distance: 117.2
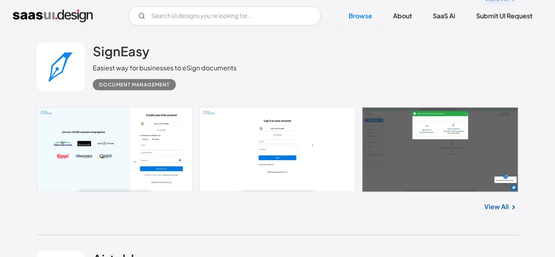
drag, startPoint x: 91, startPoint y: 145, endPoint x: 187, endPoint y: 202, distance: 112.1
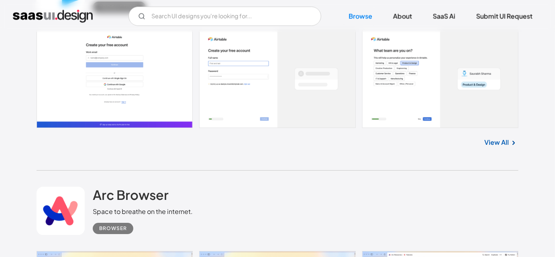
scroll to position [19013, 0]
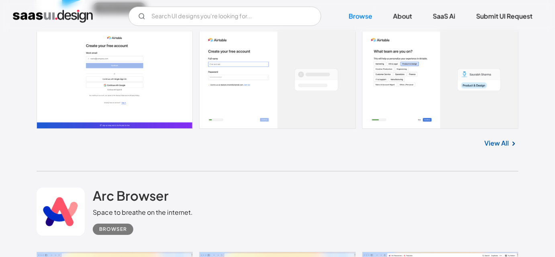
drag, startPoint x: 91, startPoint y: 72, endPoint x: 138, endPoint y: 121, distance: 67.9
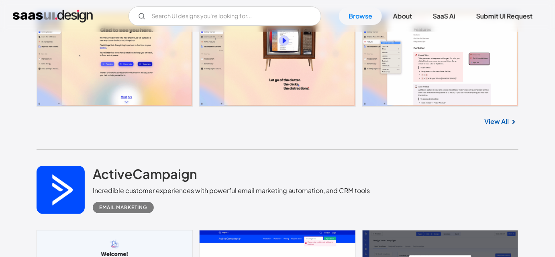
scroll to position [19249, 0]
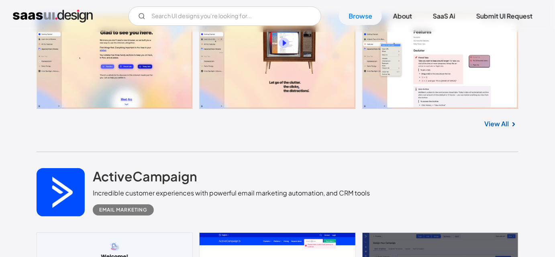
drag, startPoint x: 89, startPoint y: 46, endPoint x: 191, endPoint y: 106, distance: 118.2
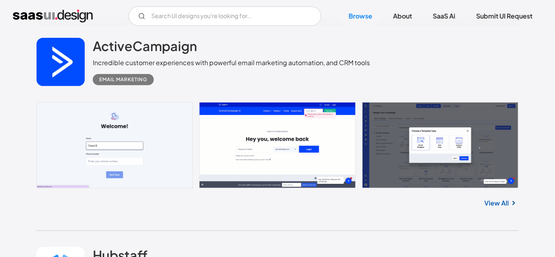
scroll to position [19379, 0]
drag, startPoint x: 91, startPoint y: 121, endPoint x: 261, endPoint y: 145, distance: 171.4
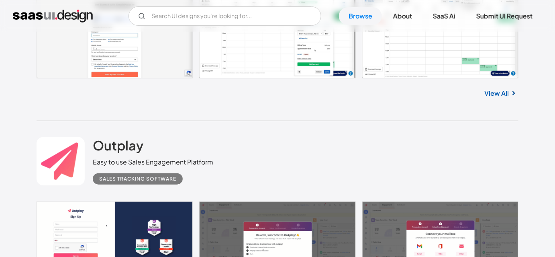
scroll to position [18427, 0]
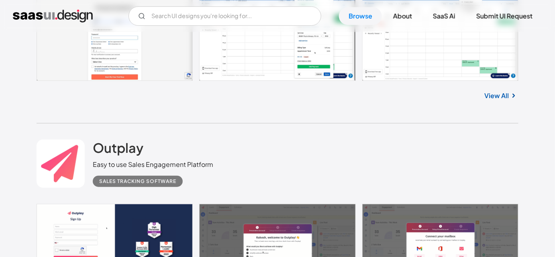
drag, startPoint x: 92, startPoint y: 37, endPoint x: 155, endPoint y: 91, distance: 82.6
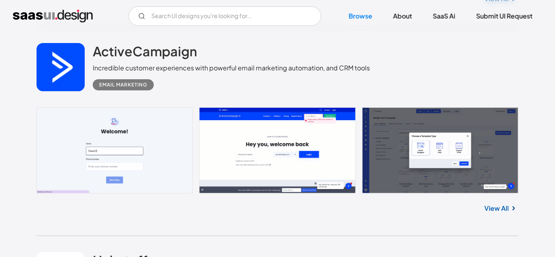
scroll to position [19374, 0]
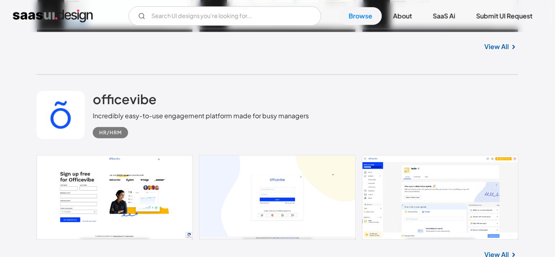
scroll to position [20591, 0]
drag, startPoint x: 365, startPoint y: 94, endPoint x: 178, endPoint y: 32, distance: 197.3
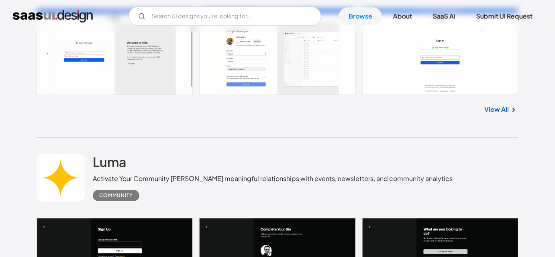
scroll to position [10938, 0]
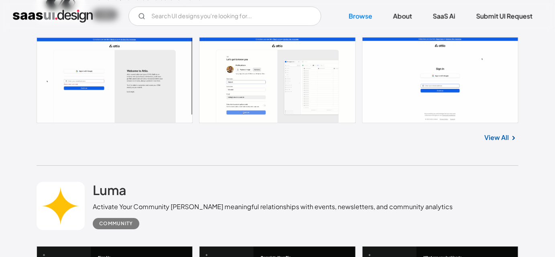
drag, startPoint x: 91, startPoint y: 65, endPoint x: 187, endPoint y: 107, distance: 104.8
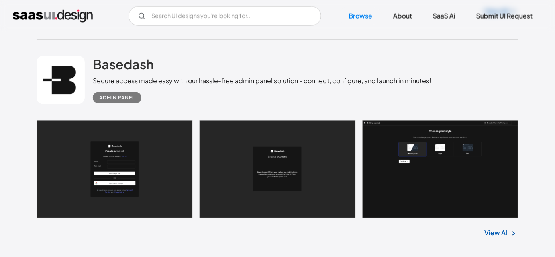
scroll to position [283, 0]
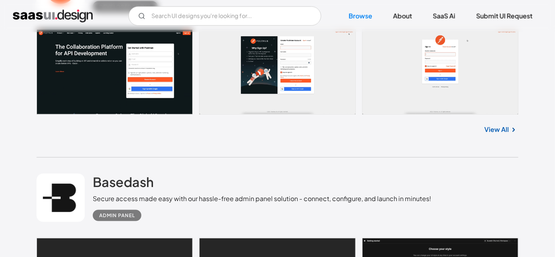
click at [105, 162] on div "Basedash Secure access made easy with our hassle-free admin panel solution - co…" at bounding box center [278, 197] width 482 height 80
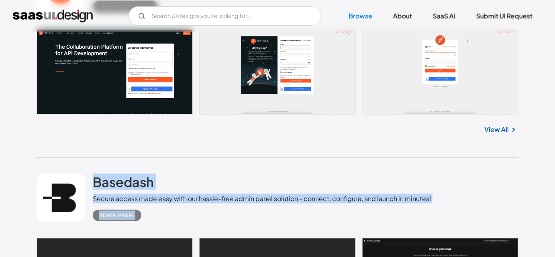
drag, startPoint x: 105, startPoint y: 162, endPoint x: 154, endPoint y: 203, distance: 63.9
click at [154, 203] on div "Basedash Secure access made easy with our hassle-free admin panel solution - co…" at bounding box center [278, 197] width 482 height 80
click at [154, 216] on div "Admin Panel" at bounding box center [262, 212] width 338 height 18
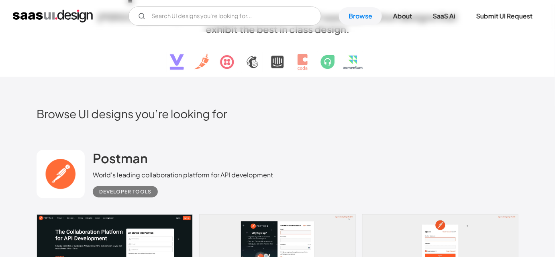
scroll to position [98, 0]
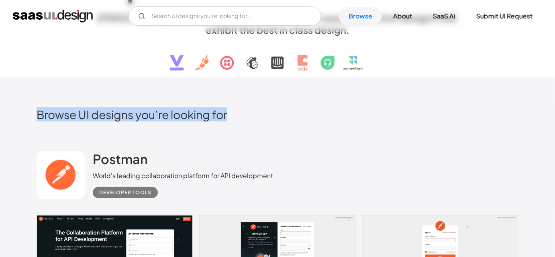
drag, startPoint x: 37, startPoint y: 112, endPoint x: 238, endPoint y: 110, distance: 201.6
click at [238, 110] on h2 "Browse UI designs you’re looking for" at bounding box center [278, 114] width 482 height 14
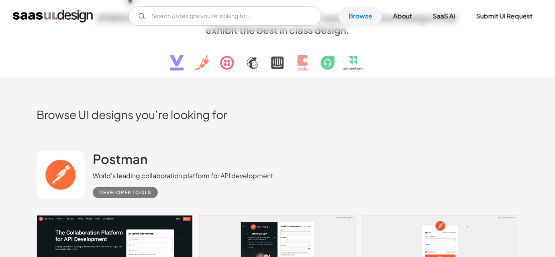
click at [149, 136] on div "Postman World's leading collaboration platform for API development Developer to…" at bounding box center [278, 174] width 482 height 80
click at [94, 146] on div "Postman World's leading collaboration platform for API development Developer to…" at bounding box center [278, 174] width 482 height 80
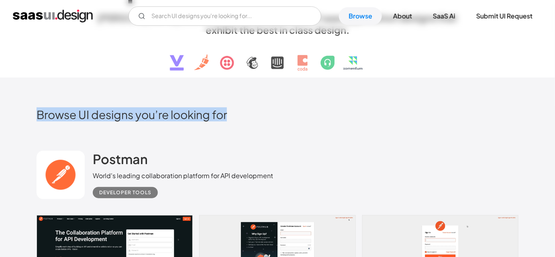
drag, startPoint x: 30, startPoint y: 115, endPoint x: 261, endPoint y: 101, distance: 232.1
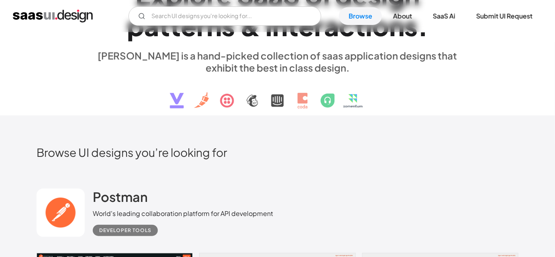
scroll to position [60, 0]
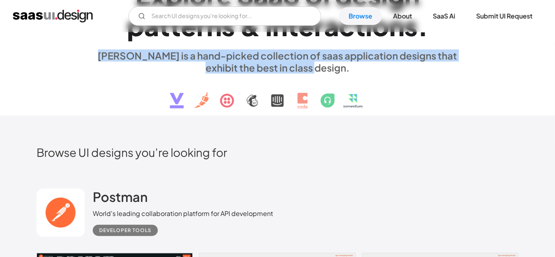
drag, startPoint x: 101, startPoint y: 56, endPoint x: 324, endPoint y: 68, distance: 223.5
click at [324, 68] on div "[PERSON_NAME] is a hand-picked collection of saas application designs that exhi…" at bounding box center [277, 61] width 369 height 24
drag, startPoint x: 324, startPoint y: 68, endPoint x: 101, endPoint y: 50, distance: 224.3
click at [101, 50] on div "[PERSON_NAME] is a hand-picked collection of saas application designs that exhi…" at bounding box center [277, 61] width 369 height 24
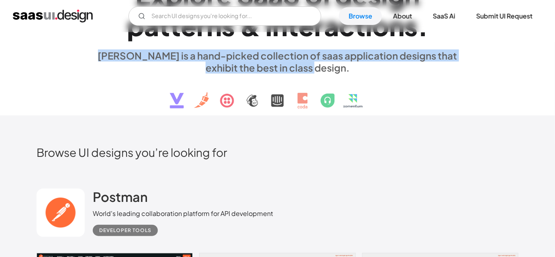
click at [101, 50] on div "[PERSON_NAME] is a hand-picked collection of saas application designs that exhi…" at bounding box center [277, 61] width 369 height 24
drag, startPoint x: 101, startPoint y: 54, endPoint x: 334, endPoint y: 69, distance: 232.9
click at [334, 69] on div "[PERSON_NAME] is a hand-picked collection of saas application designs that exhi…" at bounding box center [277, 61] width 369 height 24
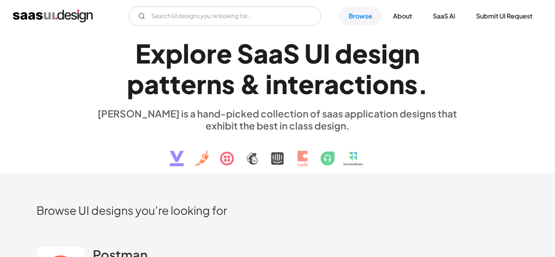
scroll to position [2, 0]
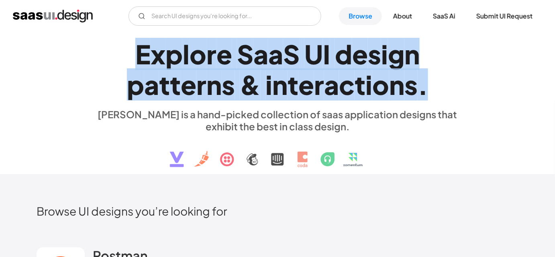
drag, startPoint x: 133, startPoint y: 57, endPoint x: 428, endPoint y: 89, distance: 296.0
click at [428, 89] on h1 "E x p l o r e S a a S U I d e s i g n p a t t e r n s & i n t e r a c t i o n s…" at bounding box center [277, 70] width 369 height 62
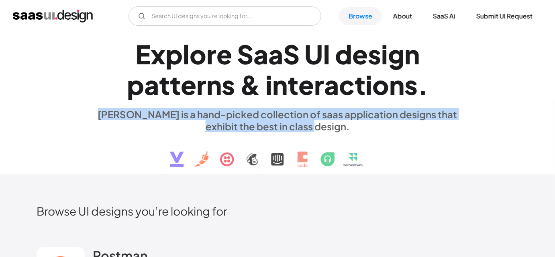
drag, startPoint x: 100, startPoint y: 116, endPoint x: 325, endPoint y: 128, distance: 225.9
click at [325, 128] on div "[PERSON_NAME] is a hand-picked collection of saas application designs that exhi…" at bounding box center [277, 120] width 369 height 24
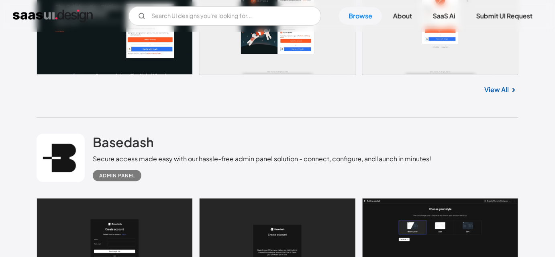
scroll to position [324, 0]
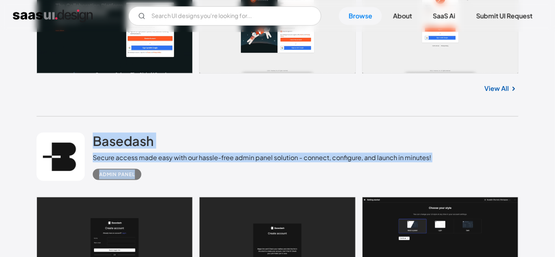
drag, startPoint x: 90, startPoint y: 131, endPoint x: 165, endPoint y: 170, distance: 84.0
click at [165, 170] on div "Basedash Secure access made easy with our hassle-free admin panel solution - co…" at bounding box center [278, 156] width 482 height 80
click at [165, 170] on div "Admin Panel" at bounding box center [262, 171] width 338 height 18
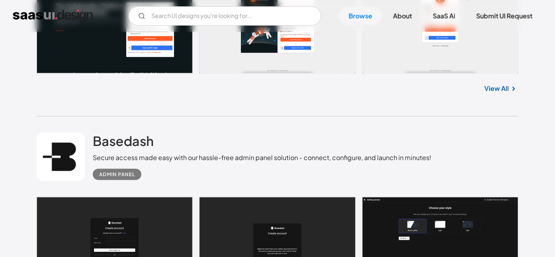
click at [130, 96] on div "View All" at bounding box center [278, 86] width 482 height 26
drag, startPoint x: 150, startPoint y: 107, endPoint x: 157, endPoint y: 118, distance: 13.3
click at [157, 118] on div "Basedash Secure access made easy with our hassle-free admin panel solution - co…" at bounding box center [278, 156] width 482 height 80
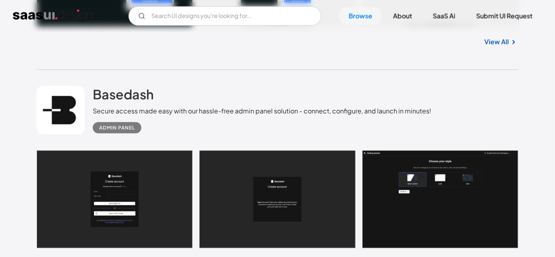
scroll to position [407, 0]
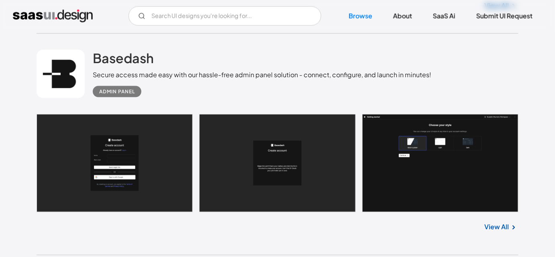
click at [284, 85] on div "Admin Panel" at bounding box center [262, 88] width 338 height 18
click at [302, 62] on div "Basedash Secure access made easy with our hassle-free admin panel solution - co…" at bounding box center [262, 73] width 338 height 47
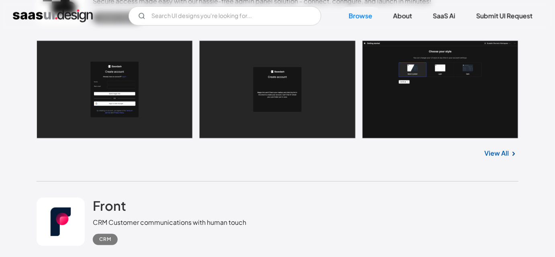
scroll to position [626, 0]
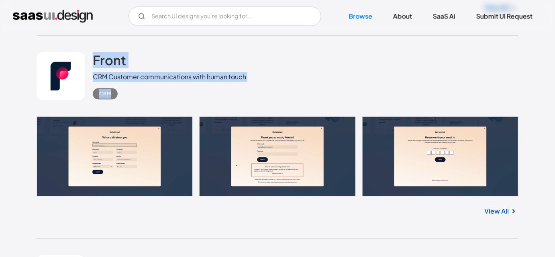
drag, startPoint x: 88, startPoint y: 41, endPoint x: 165, endPoint y: 92, distance: 93.1
click at [165, 92] on div "Front CRM Customer communications with human touch CRM" at bounding box center [278, 76] width 482 height 80
click at [165, 93] on div "CRM" at bounding box center [169, 90] width 153 height 18
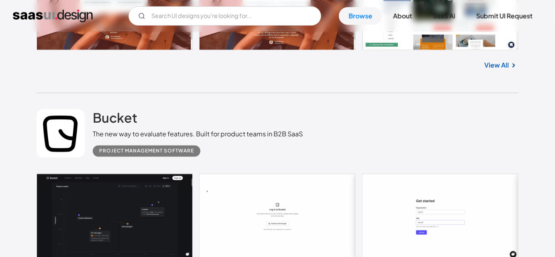
scroll to position [1393, 0]
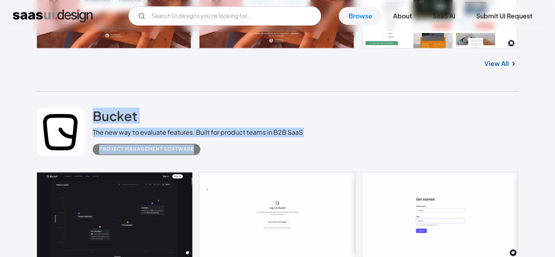
drag, startPoint x: 88, startPoint y: 103, endPoint x: 206, endPoint y: 153, distance: 128.8
click at [206, 153] on div "Bucket The new way to evaluate features. Built for product teams in B2B SaaS Pr…" at bounding box center [278, 132] width 482 height 80
click at [209, 153] on div "Project Management Software" at bounding box center [198, 146] width 210 height 18
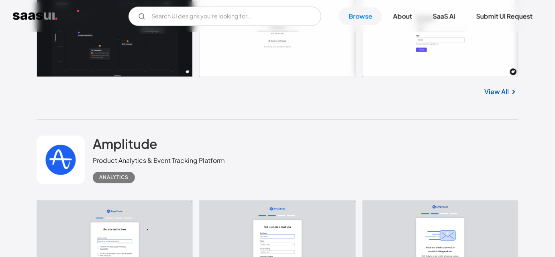
scroll to position [1575, 0]
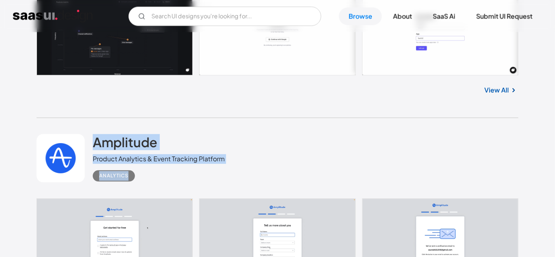
drag, startPoint x: 94, startPoint y: 131, endPoint x: 161, endPoint y: 168, distance: 76.5
click at [161, 168] on div "Amplitude Product Analytics & Event Tracking Platform Analytics" at bounding box center [278, 158] width 482 height 80
click at [164, 169] on div "Analytics" at bounding box center [159, 172] width 132 height 18
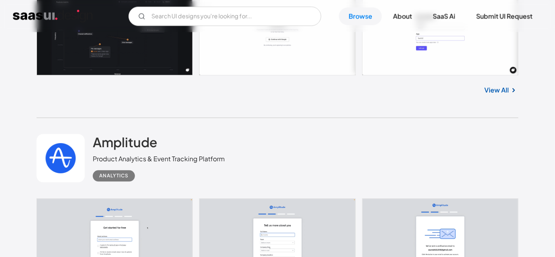
click at [201, 138] on div "Amplitude Product Analytics & Event Tracking Platform Analytics" at bounding box center [159, 157] width 132 height 47
click at [271, 142] on div "Amplitude Product Analytics & Event Tracking Platform Analytics" at bounding box center [278, 158] width 482 height 80
click at [270, 140] on div "Amplitude Product Analytics & Event Tracking Platform Analytics" at bounding box center [278, 158] width 482 height 80
click at [261, 138] on div "Amplitude Product Analytics & Event Tracking Platform Analytics" at bounding box center [278, 158] width 482 height 80
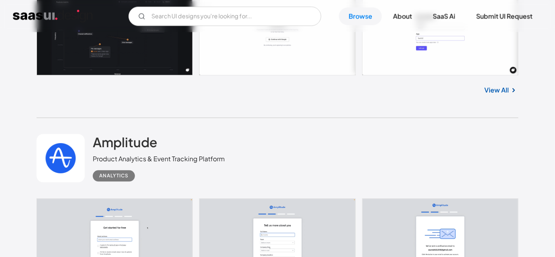
click at [261, 133] on div "Amplitude Product Analytics & Event Tracking Platform Analytics" at bounding box center [278, 158] width 482 height 80
click at [268, 145] on div "Amplitude Product Analytics & Event Tracking Platform Analytics" at bounding box center [278, 158] width 482 height 80
click at [264, 142] on div "Amplitude Product Analytics & Event Tracking Platform Analytics" at bounding box center [278, 158] width 482 height 80
click at [272, 148] on div "Amplitude Product Analytics & Event Tracking Platform Analytics" at bounding box center [278, 158] width 482 height 80
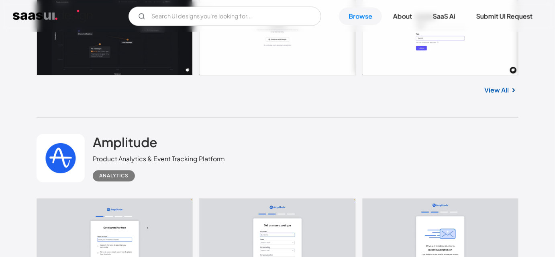
click at [272, 148] on div "Amplitude Product Analytics & Event Tracking Platform Analytics" at bounding box center [278, 158] width 482 height 80
click at [290, 136] on div "Amplitude Product Analytics & Event Tracking Platform Analytics" at bounding box center [278, 158] width 482 height 80
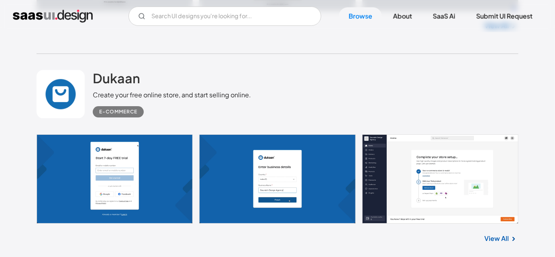
scroll to position [1867, 0]
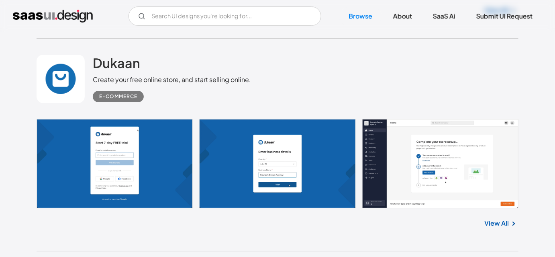
click at [291, 90] on div "Dukaan Create your free online store, and start selling online. E-commerce" at bounding box center [278, 79] width 482 height 80
click at [298, 79] on div "Dukaan Create your free online store, and start selling online. E-commerce" at bounding box center [278, 79] width 482 height 80
click at [297, 79] on div "Dukaan Create your free online store, and start selling online. E-commerce" at bounding box center [278, 79] width 482 height 80
click at [277, 75] on div "Dukaan Create your free online store, and start selling online. E-commerce" at bounding box center [278, 79] width 482 height 80
click at [310, 84] on div "Dukaan Create your free online store, and start selling online. E-commerce" at bounding box center [278, 79] width 482 height 80
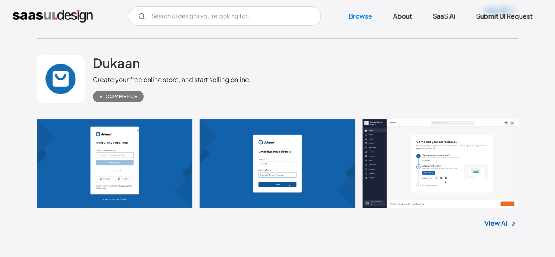
click at [315, 84] on div "Dukaan Create your free online store, and start selling online. E-commerce" at bounding box center [278, 79] width 482 height 80
click at [316, 86] on div "Dukaan Create your free online store, and start selling online. E-commerce" at bounding box center [278, 79] width 482 height 80
click at [327, 87] on div "Dukaan Create your free online store, and start selling online. E-commerce" at bounding box center [278, 79] width 482 height 80
click at [331, 88] on div "Dukaan Create your free online store, and start selling online. E-commerce" at bounding box center [278, 79] width 482 height 80
click at [332, 95] on div "Dukaan Create your free online store, and start selling online. E-commerce" at bounding box center [278, 79] width 482 height 80
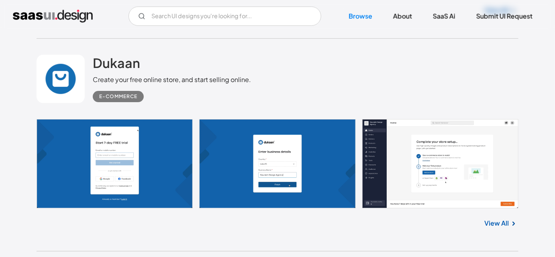
click at [322, 89] on div "Dukaan Create your free online store, and start selling online. E-commerce" at bounding box center [278, 79] width 482 height 80
click at [353, 86] on div "Dukaan Create your free online store, and start selling online. E-commerce" at bounding box center [278, 79] width 482 height 80
click at [360, 75] on div "Dukaan Create your free online store, and start selling online. E-commerce" at bounding box center [278, 79] width 482 height 80
click at [343, 77] on div "Dukaan Create your free online store, and start selling online. E-commerce" at bounding box center [278, 79] width 482 height 80
click at [338, 78] on div "Dukaan Create your free online store, and start selling online. E-commerce" at bounding box center [278, 79] width 482 height 80
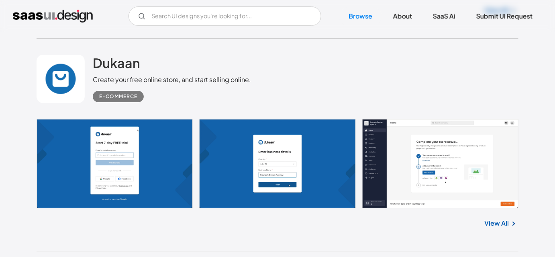
click at [339, 79] on div "Dukaan Create your free online store, and start selling online. E-commerce" at bounding box center [278, 79] width 482 height 80
click at [310, 86] on div "Dukaan Create your free online store, and start selling online. E-commerce" at bounding box center [278, 79] width 482 height 80
click at [270, 68] on div "Dukaan Create your free online store, and start selling online. E-commerce" at bounding box center [278, 79] width 482 height 80
click at [283, 61] on div "Dukaan Create your free online store, and start selling online. E-commerce" at bounding box center [278, 79] width 482 height 80
click at [286, 65] on div "Dukaan Create your free online store, and start selling online. E-commerce" at bounding box center [278, 79] width 482 height 80
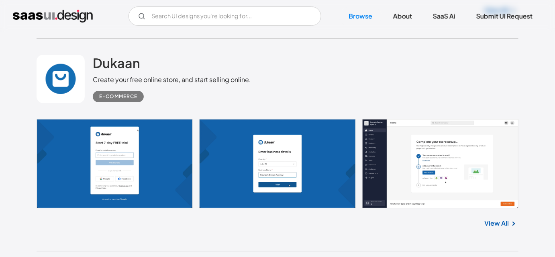
click at [277, 63] on div "Dukaan Create your free online store, and start selling online. E-commerce" at bounding box center [278, 79] width 482 height 80
click at [268, 61] on div "Dukaan Create your free online store, and start selling online. E-commerce" at bounding box center [278, 79] width 482 height 80
click at [282, 58] on div "Dukaan Create your free online store, and start selling online. E-commerce" at bounding box center [278, 79] width 482 height 80
click at [261, 93] on div "Dukaan Create your free online store, and start selling online. E-commerce" at bounding box center [278, 79] width 482 height 80
click at [350, 71] on div "Dukaan Create your free online store, and start selling online. E-commerce" at bounding box center [278, 79] width 482 height 80
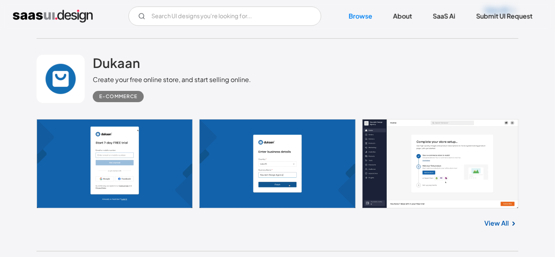
click at [347, 69] on div "Dukaan Create your free online store, and start selling online. E-commerce" at bounding box center [278, 79] width 482 height 80
click at [369, 81] on div "Dukaan Create your free online store, and start selling online. E-commerce" at bounding box center [278, 79] width 482 height 80
click at [385, 69] on div "Dukaan Create your free online store, and start selling online. E-commerce" at bounding box center [278, 79] width 482 height 80
click at [333, 74] on div "Dukaan Create your free online store, and start selling online. E-commerce" at bounding box center [278, 79] width 482 height 80
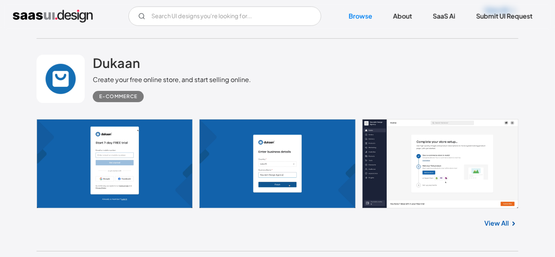
click at [334, 72] on div "Dukaan Create your free online store, and start selling online. E-commerce" at bounding box center [278, 79] width 482 height 80
click at [346, 76] on div "Dukaan Create your free online store, and start selling online. E-commerce" at bounding box center [278, 79] width 482 height 80
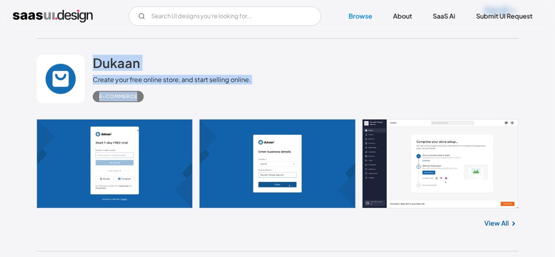
drag, startPoint x: 89, startPoint y: 56, endPoint x: 193, endPoint y: 96, distance: 111.3
click at [193, 96] on div "Dukaan Create your free online store, and start selling online. E-commerce" at bounding box center [278, 79] width 482 height 80
click at [193, 96] on div "E-commerce" at bounding box center [172, 93] width 158 height 18
drag, startPoint x: 159, startPoint y: 100, endPoint x: 92, endPoint y: 57, distance: 79.4
click at [92, 57] on div "Dukaan Create your free online store, and start selling online. E-commerce" at bounding box center [278, 79] width 482 height 80
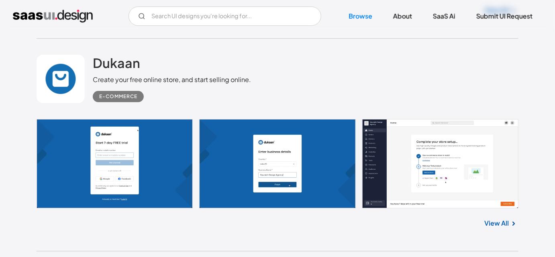
click at [89, 48] on div "Dukaan Create your free online store, and start selling online. E-commerce" at bounding box center [278, 79] width 482 height 80
click at [289, 75] on div "Dukaan Create your free online store, and start selling online. E-commerce" at bounding box center [278, 79] width 482 height 80
click at [300, 74] on div "Dukaan Create your free online store, and start selling online. E-commerce" at bounding box center [278, 79] width 482 height 80
click at [278, 78] on div "Dukaan Create your free online store, and start selling online. E-commerce" at bounding box center [278, 79] width 482 height 80
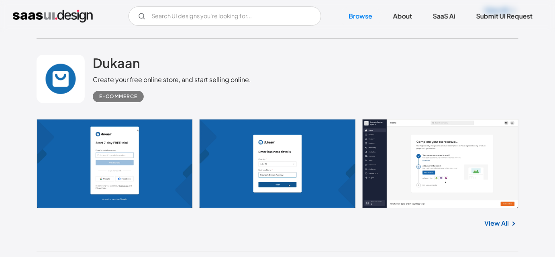
click at [278, 78] on div "Dukaan Create your free online store, and start selling online. E-commerce" at bounding box center [278, 79] width 482 height 80
click at [286, 80] on div "Dukaan Create your free online store, and start selling online. E-commerce" at bounding box center [278, 79] width 482 height 80
click at [293, 82] on div "Dukaan Create your free online store, and start selling online. E-commerce" at bounding box center [278, 79] width 482 height 80
click at [299, 72] on div "Dukaan Create your free online store, and start selling online. E-commerce" at bounding box center [278, 79] width 482 height 80
click at [293, 80] on div "Dukaan Create your free online store, and start selling online. E-commerce" at bounding box center [278, 79] width 482 height 80
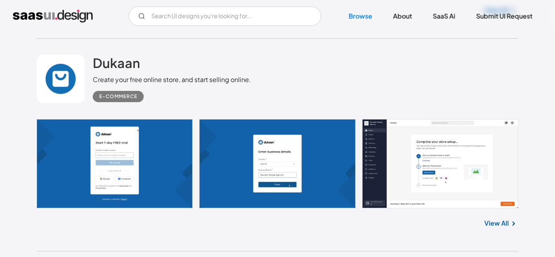
click at [301, 79] on div "Dukaan Create your free online store, and start selling online. E-commerce" at bounding box center [278, 79] width 482 height 80
click at [304, 80] on div "Dukaan Create your free online store, and start selling online. E-commerce" at bounding box center [278, 79] width 482 height 80
click at [312, 85] on div "Dukaan Create your free online store, and start selling online. E-commerce" at bounding box center [278, 79] width 482 height 80
click at [314, 86] on div "Dukaan Create your free online store, and start selling online. E-commerce" at bounding box center [278, 79] width 482 height 80
click at [300, 88] on div "Dukaan Create your free online store, and start selling online. E-commerce" at bounding box center [278, 79] width 482 height 80
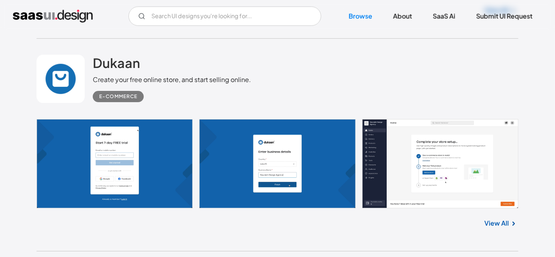
click at [300, 88] on div "Dukaan Create your free online store, and start selling online. E-commerce" at bounding box center [278, 79] width 482 height 80
click at [295, 89] on div "Dukaan Create your free online store, and start selling online. E-commerce" at bounding box center [278, 79] width 482 height 80
click at [299, 90] on div "Dukaan Create your free online store, and start selling online. E-commerce" at bounding box center [278, 79] width 482 height 80
click at [318, 89] on div "Dukaan Create your free online store, and start selling online. E-commerce" at bounding box center [278, 79] width 482 height 80
click at [307, 84] on div "Dukaan Create your free online store, and start selling online. E-commerce" at bounding box center [278, 79] width 482 height 80
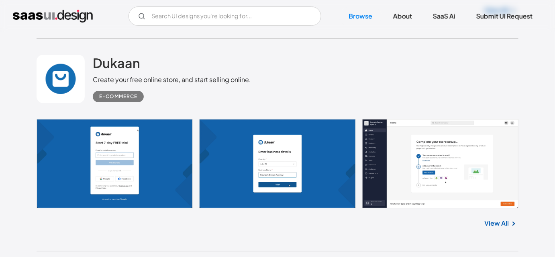
click at [308, 84] on div "Dukaan Create your free online store, and start selling online. E-commerce" at bounding box center [278, 79] width 482 height 80
click at [309, 86] on div "Dukaan Create your free online store, and start selling online. E-commerce" at bounding box center [278, 79] width 482 height 80
click at [315, 86] on div "Dukaan Create your free online store, and start selling online. E-commerce" at bounding box center [278, 79] width 482 height 80
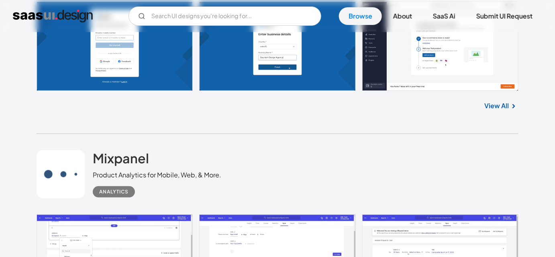
scroll to position [2013, 0]
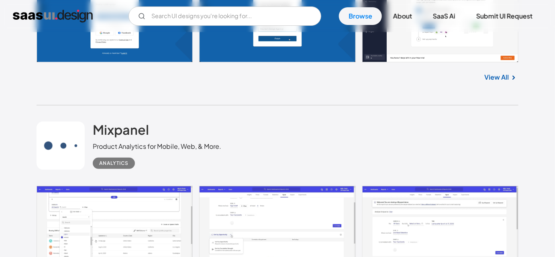
click at [344, 133] on div "Mixpanel Product Analytics for Mobile, Web, & More. Analytics" at bounding box center [278, 145] width 482 height 80
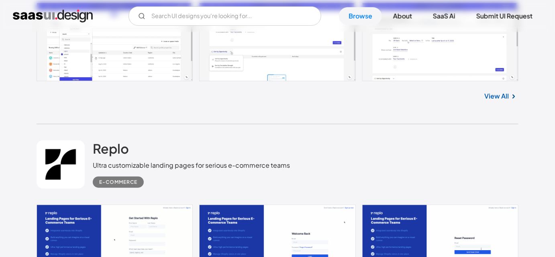
click at [405, 95] on div "View All" at bounding box center [278, 94] width 482 height 26
click at [419, 116] on div "Mixpanel Product Analytics for Mobile, Web, & More. Analytics No items found. V…" at bounding box center [278, 24] width 482 height 202
click at [414, 114] on div "Mixpanel Product Analytics for Mobile, Web, & More. Analytics No items found. V…" at bounding box center [278, 24] width 482 height 202
click at [412, 108] on div "Mixpanel Product Analytics for Mobile, Web, & More. Analytics No items found. V…" at bounding box center [278, 24] width 482 height 202
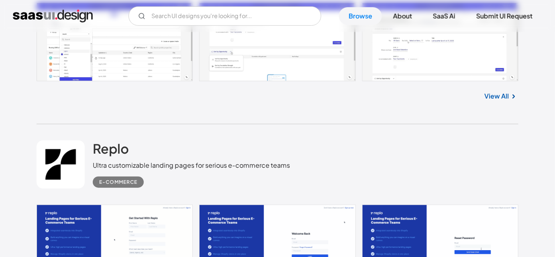
click at [401, 111] on div "Mixpanel Product Analytics for Mobile, Web, & More. Analytics No items found. V…" at bounding box center [278, 24] width 482 height 202
click at [376, 109] on div "Mixpanel Product Analytics for Mobile, Web, & More. Analytics No items found. V…" at bounding box center [278, 24] width 482 height 202
click at [361, 118] on div "Mixpanel Product Analytics for Mobile, Web, & More. Analytics No items found. V…" at bounding box center [278, 24] width 482 height 202
click at [369, 132] on div "Replo Ultra customizable landing pages for serious e-commerce teams E-commerce" at bounding box center [278, 164] width 482 height 80
click at [338, 130] on div "Replo Ultra customizable landing pages for serious e-commerce teams E-commerce" at bounding box center [278, 164] width 482 height 80
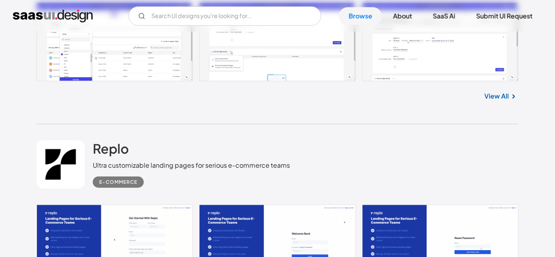
click at [349, 130] on div "Replo Ultra customizable landing pages for serious e-commerce teams E-commerce" at bounding box center [278, 164] width 482 height 80
click at [368, 112] on div "Mixpanel Product Analytics for Mobile, Web, & More. Analytics No items found. V…" at bounding box center [278, 24] width 482 height 202
click at [348, 96] on div "View All" at bounding box center [278, 94] width 482 height 26
click at [369, 102] on div "View All" at bounding box center [278, 94] width 482 height 26
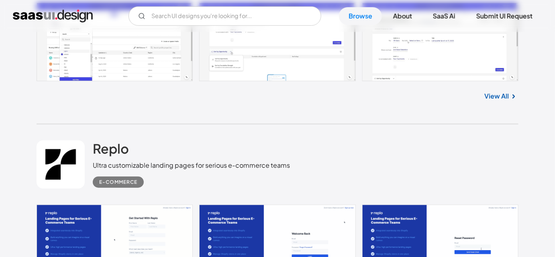
click at [457, 113] on div "Mixpanel Product Analytics for Mobile, Web, & More. Analytics No items found. V…" at bounding box center [278, 24] width 482 height 202
click at [47, 102] on div "View All" at bounding box center [278, 94] width 482 height 26
click at [69, 104] on div "View All" at bounding box center [278, 94] width 482 height 26
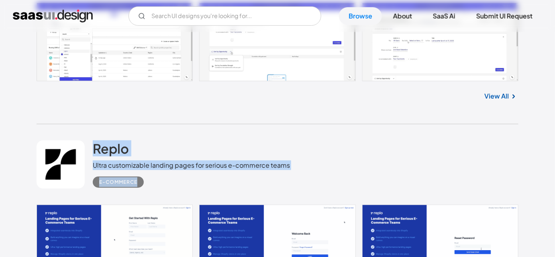
drag, startPoint x: 92, startPoint y: 134, endPoint x: 153, endPoint y: 187, distance: 81.4
click at [153, 187] on div "Replo Ultra customizable landing pages for serious e-commerce teams E-commerce" at bounding box center [278, 164] width 482 height 80
click at [163, 187] on div "Replo Ultra customizable landing pages for serious e-commerce teams E-commerce" at bounding box center [278, 164] width 482 height 80
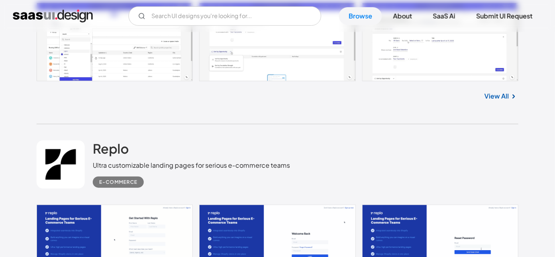
click at [153, 183] on div "E-commerce" at bounding box center [191, 179] width 197 height 18
click at [170, 181] on div "E-commerce" at bounding box center [191, 179] width 197 height 18
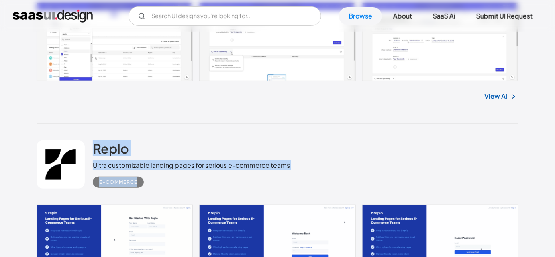
drag, startPoint x: 92, startPoint y: 137, endPoint x: 155, endPoint y: 186, distance: 79.8
click at [158, 185] on div "Replo Ultra customizable landing pages for serious e-commerce teams E-commerce" at bounding box center [278, 164] width 482 height 80
click at [151, 187] on div "Replo Ultra customizable landing pages for serious e-commerce teams E-commerce" at bounding box center [278, 164] width 482 height 80
drag, startPoint x: 146, startPoint y: 190, endPoint x: 93, endPoint y: 142, distance: 71.4
click at [93, 142] on div "Replo Ultra customizable landing pages for serious e-commerce teams E-commerce" at bounding box center [278, 164] width 482 height 80
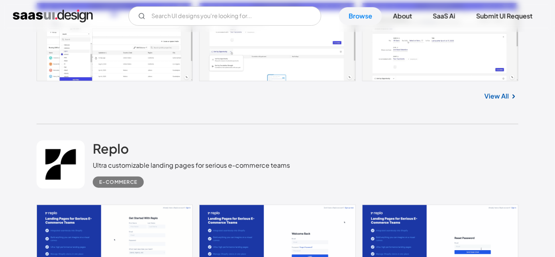
click at [90, 128] on div "Replo Ultra customizable landing pages for serious e-commerce teams E-commerce" at bounding box center [278, 164] width 482 height 80
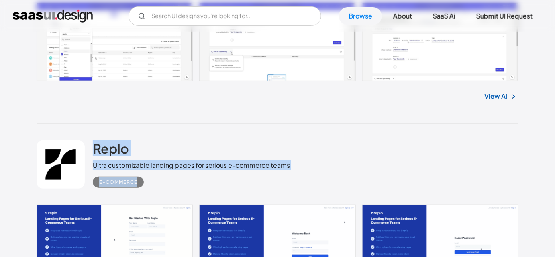
drag, startPoint x: 89, startPoint y: 128, endPoint x: 153, endPoint y: 197, distance: 93.8
click at [153, 197] on div "Replo Ultra customizable landing pages for serious e-commerce teams E-commerce" at bounding box center [278, 164] width 482 height 80
click at [169, 189] on div "Replo Ultra customizable landing pages for serious e-commerce teams E-commerce" at bounding box center [278, 164] width 482 height 80
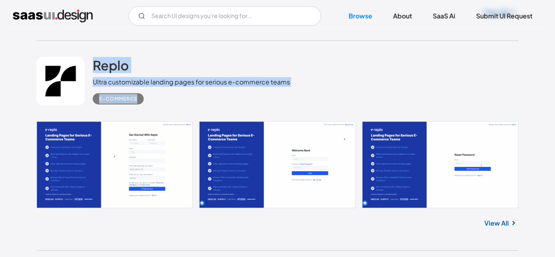
scroll to position [2342, 0]
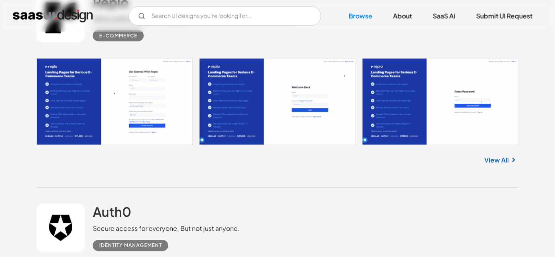
click at [92, 167] on div "View All" at bounding box center [278, 158] width 482 height 26
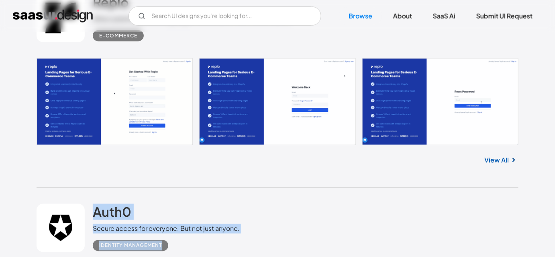
drag, startPoint x: 94, startPoint y: 196, endPoint x: 173, endPoint y: 245, distance: 93.7
click at [173, 245] on div "Auth0 Secure access for everyone. But not just anyone. Identity Management" at bounding box center [278, 227] width 482 height 80
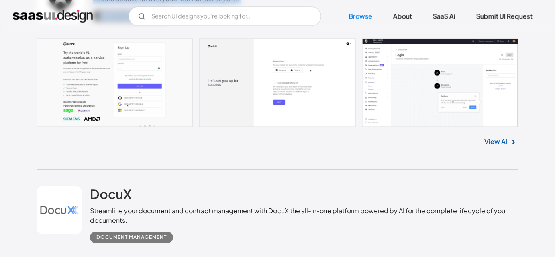
scroll to position [2597, 0]
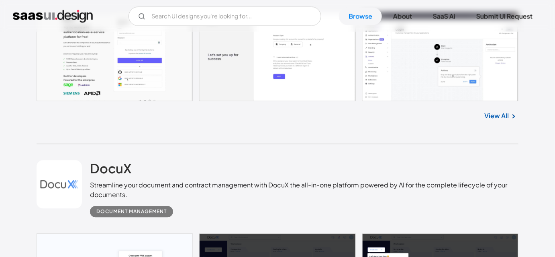
click at [90, 150] on div "DocuX Streamline your document and contract management with DocuX the all-in-on…" at bounding box center [278, 188] width 482 height 89
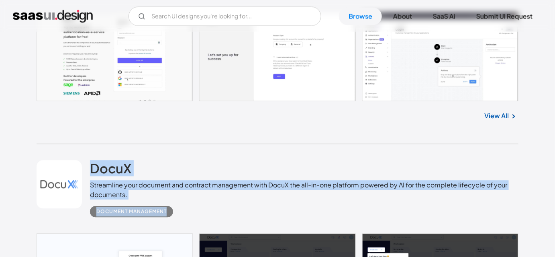
drag, startPoint x: 90, startPoint y: 150, endPoint x: 174, endPoint y: 211, distance: 104.4
click at [174, 211] on div "DocuX Streamline your document and contract management with DocuX the all-in-on…" at bounding box center [278, 188] width 482 height 89
click at [189, 214] on div "Document Management" at bounding box center [304, 208] width 428 height 18
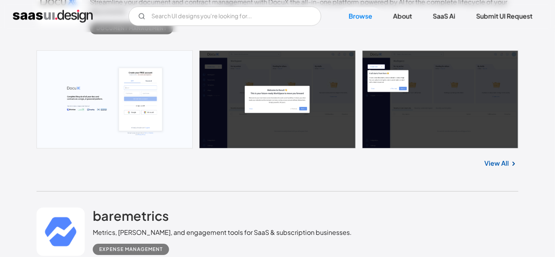
scroll to position [2852, 0]
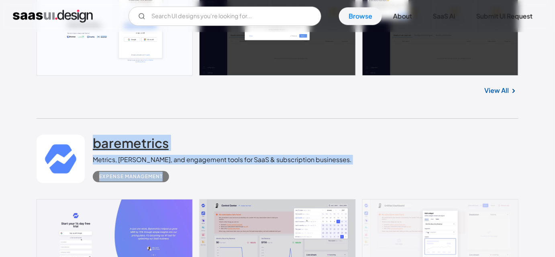
drag, startPoint x: 172, startPoint y: 181, endPoint x: 93, endPoint y: 144, distance: 87.6
click at [93, 144] on div "baremetrics Metrics, [PERSON_NAME], and engagement tools for SaaS & subscriptio…" at bounding box center [278, 158] width 482 height 80
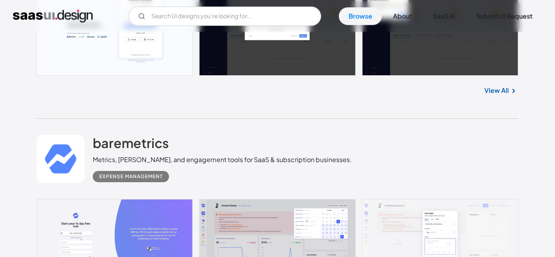
click at [91, 127] on div "baremetrics Metrics, [PERSON_NAME], and engagement tools for SaaS & subscriptio…" at bounding box center [278, 158] width 482 height 80
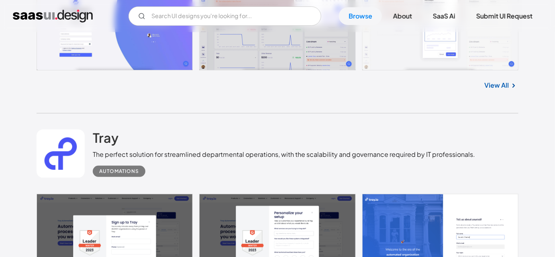
scroll to position [3072, 0]
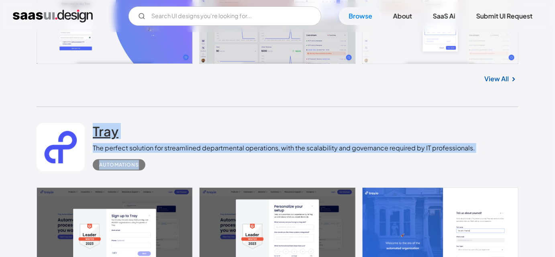
drag, startPoint x: 152, startPoint y: 168, endPoint x: 96, endPoint y: 132, distance: 66.8
click at [96, 132] on div "Tray The perfect solution for streamlined departmental operations, with the sca…" at bounding box center [284, 146] width 382 height 47
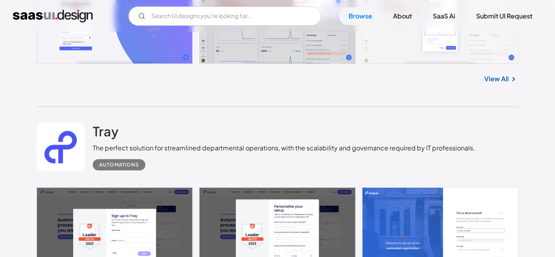
click at [95, 116] on div "Tray The perfect solution for streamlined departmental operations, with the sca…" at bounding box center [278, 147] width 482 height 80
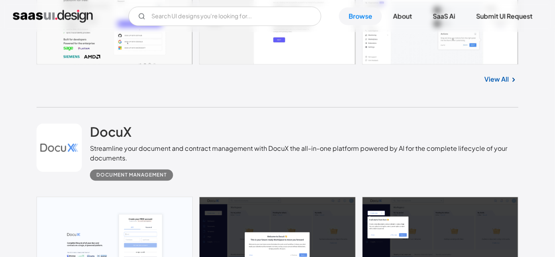
scroll to position [2707, 0]
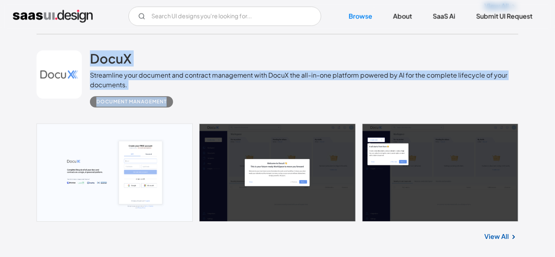
drag, startPoint x: 88, startPoint y: 53, endPoint x: 171, endPoint y: 107, distance: 99.2
click at [171, 107] on div "DocuX Streamline your document and contract management with DocuX the all-in-on…" at bounding box center [278, 78] width 482 height 89
click at [190, 108] on div "DocuX Streamline your document and contract management with DocuX the all-in-on…" at bounding box center [278, 78] width 482 height 89
drag, startPoint x: 188, startPoint y: 108, endPoint x: 95, endPoint y: 58, distance: 106.2
click at [95, 58] on div "DocuX Streamline your document and contract management with DocuX the all-in-on…" at bounding box center [278, 78] width 482 height 89
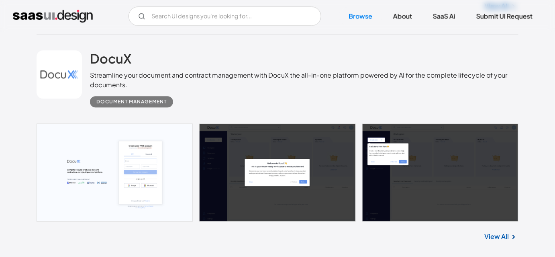
click at [88, 41] on div "DocuX Streamline your document and contract management with DocuX the all-in-on…" at bounding box center [278, 78] width 482 height 89
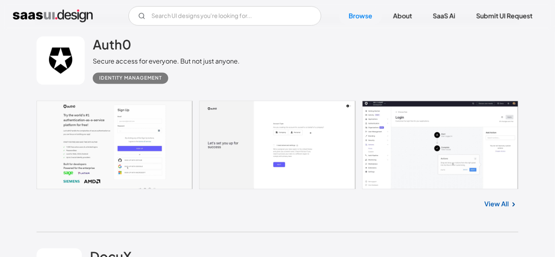
scroll to position [2488, 0]
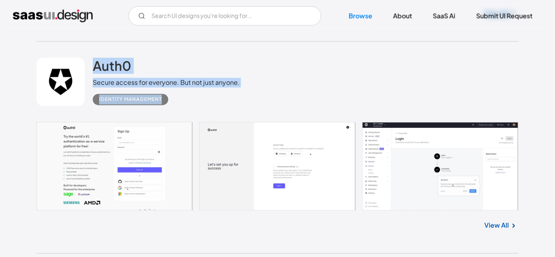
drag, startPoint x: 90, startPoint y: 59, endPoint x: 182, endPoint y: 97, distance: 99.2
click at [182, 97] on div "Auth0 Secure access for everyone. But not just anyone. Identity Management" at bounding box center [278, 82] width 482 height 80
click at [217, 104] on div "Identity Management" at bounding box center [166, 97] width 147 height 18
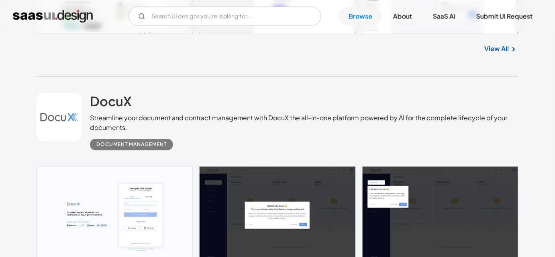
scroll to position [2670, 0]
